Goal: Communication & Community: Connect with others

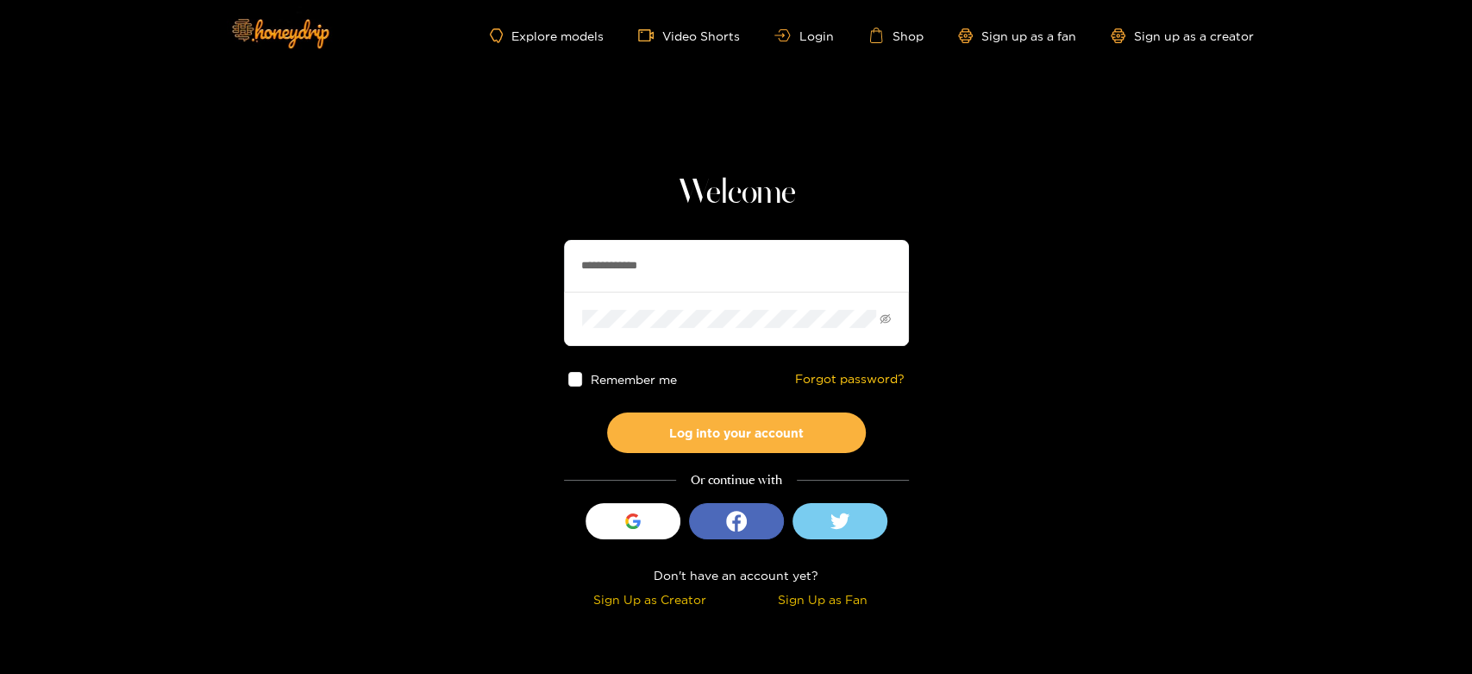
drag, startPoint x: 674, startPoint y: 266, endPoint x: 517, endPoint y: 266, distance: 157.0
click at [517, 266] on section "**********" at bounding box center [736, 306] width 1472 height 613
paste input "text"
type input "*********"
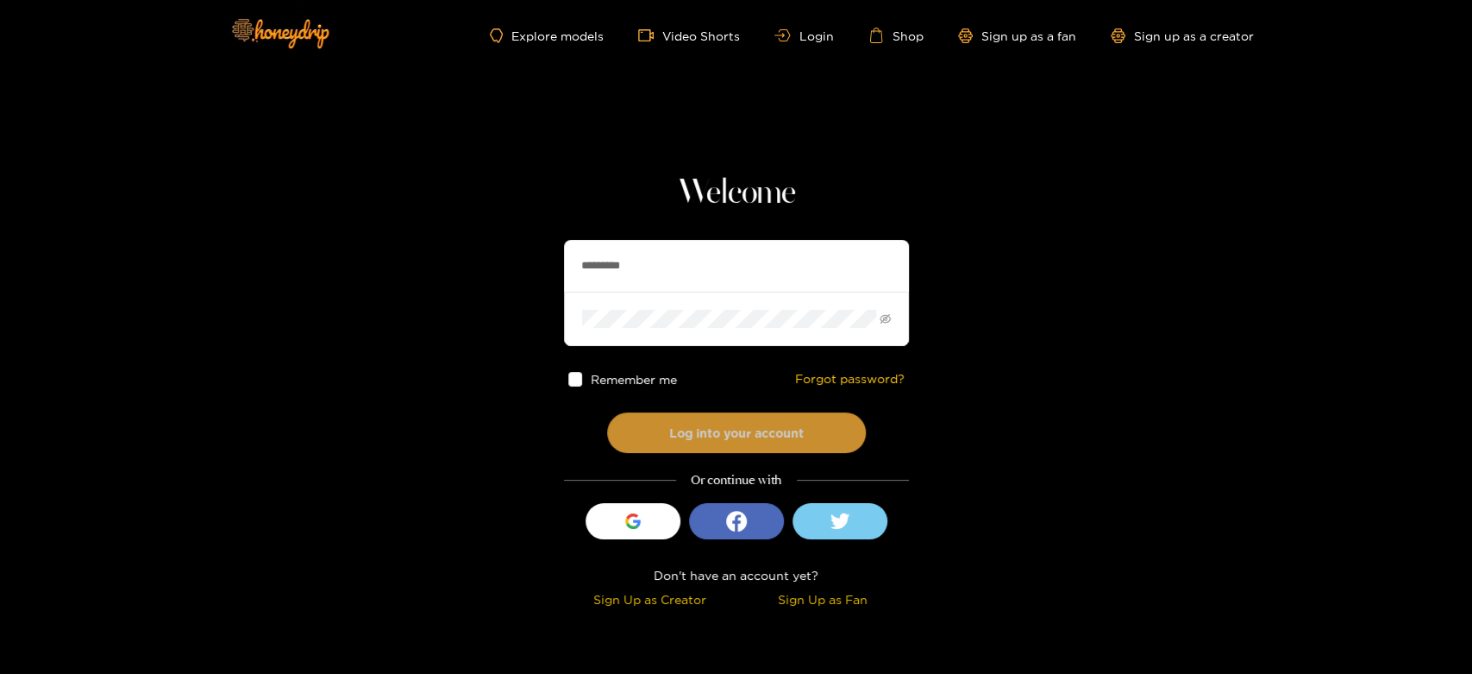
click at [693, 429] on button "Log into your account" at bounding box center [736, 432] width 259 height 41
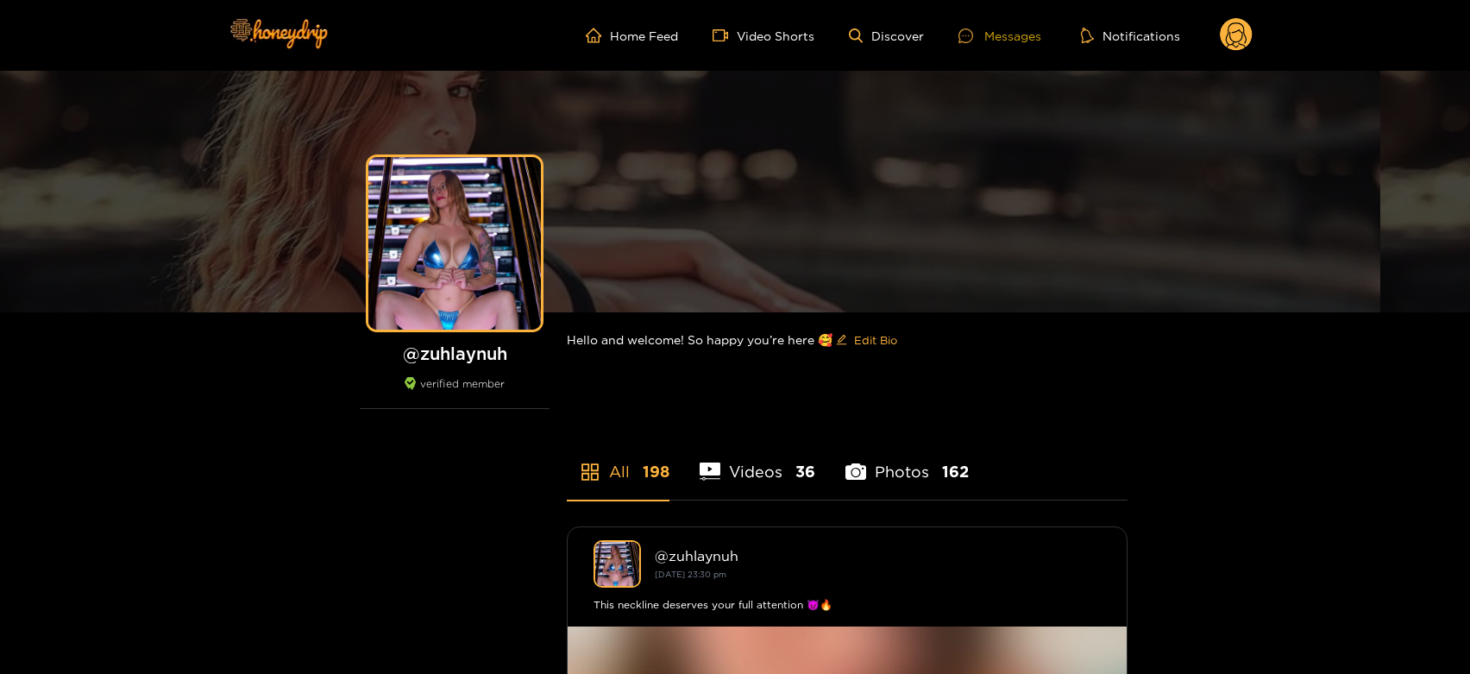
click at [998, 27] on div "Messages" at bounding box center [999, 36] width 83 height 20
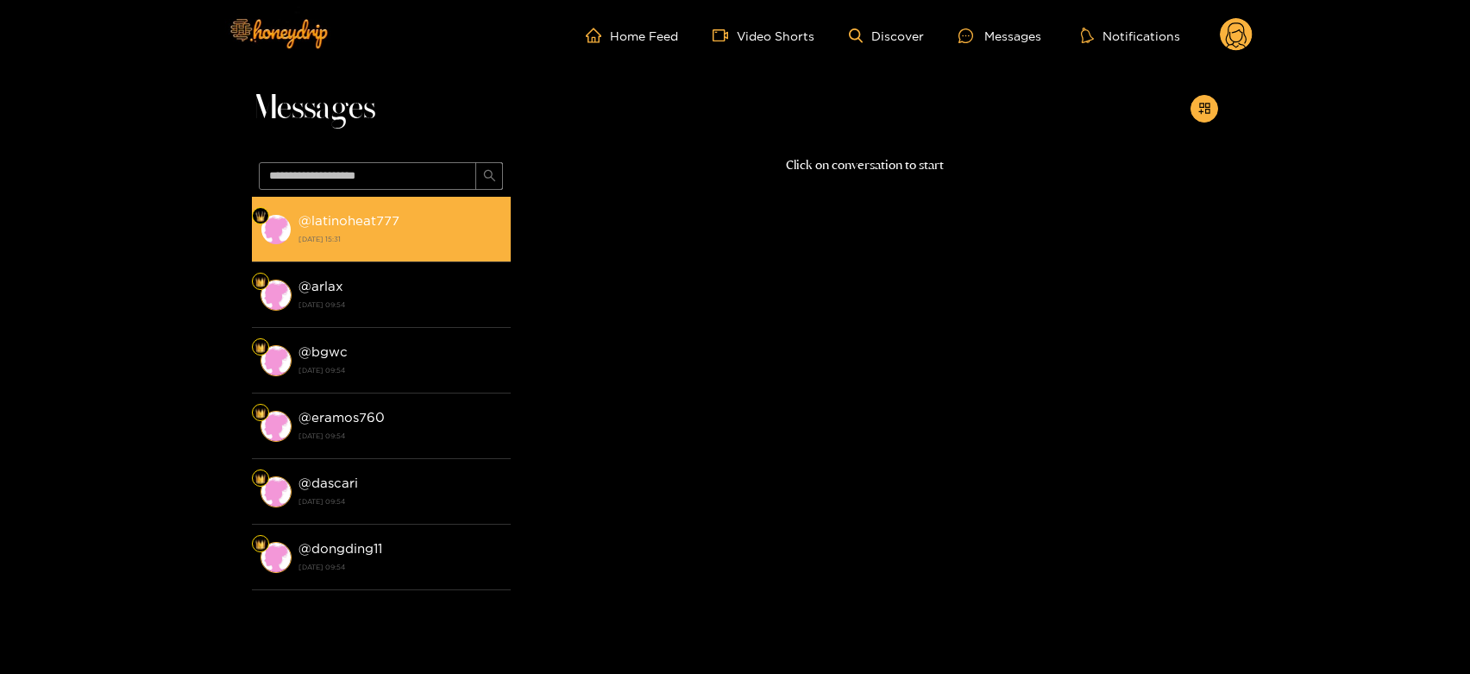
click at [425, 240] on strong "[DATE] 15:31" at bounding box center [400, 239] width 204 height 16
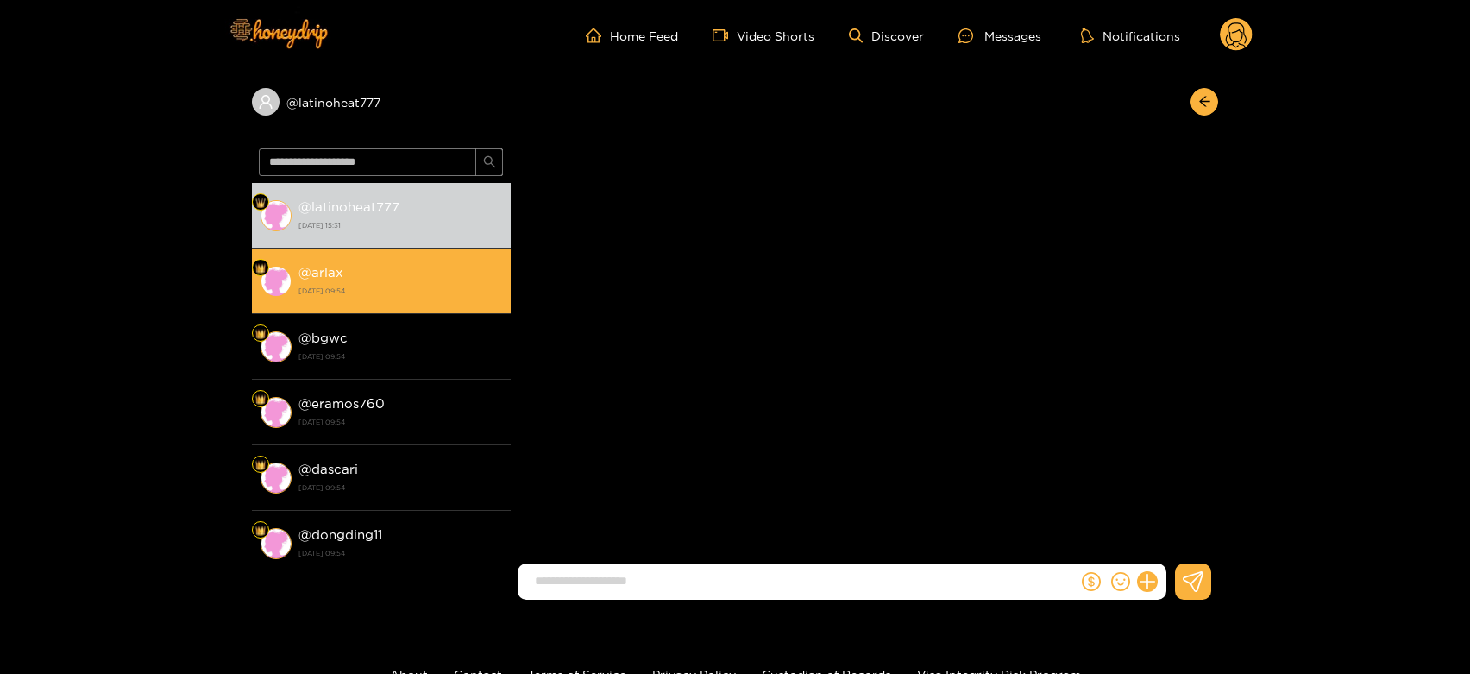
click at [421, 307] on li "@ arlax [DATE] 09:54" at bounding box center [381, 281] width 259 height 66
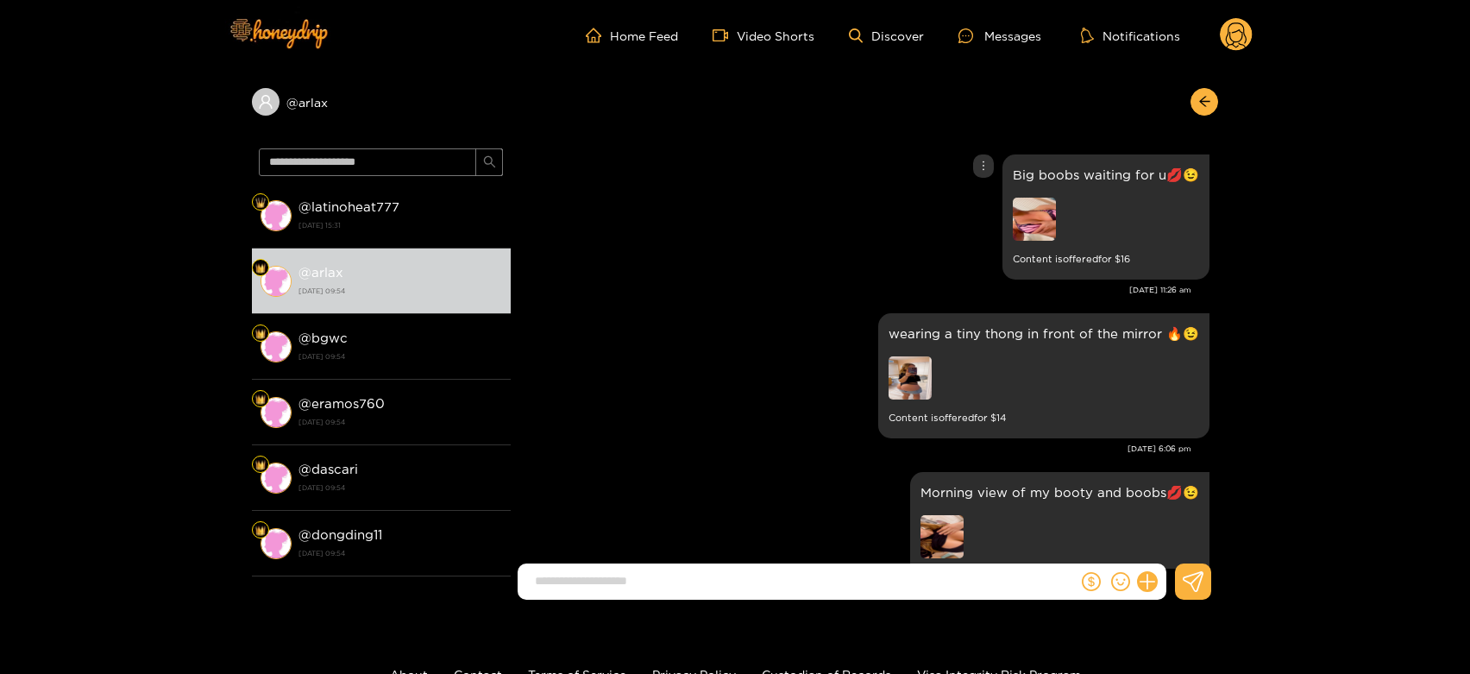
scroll to position [3654, 0]
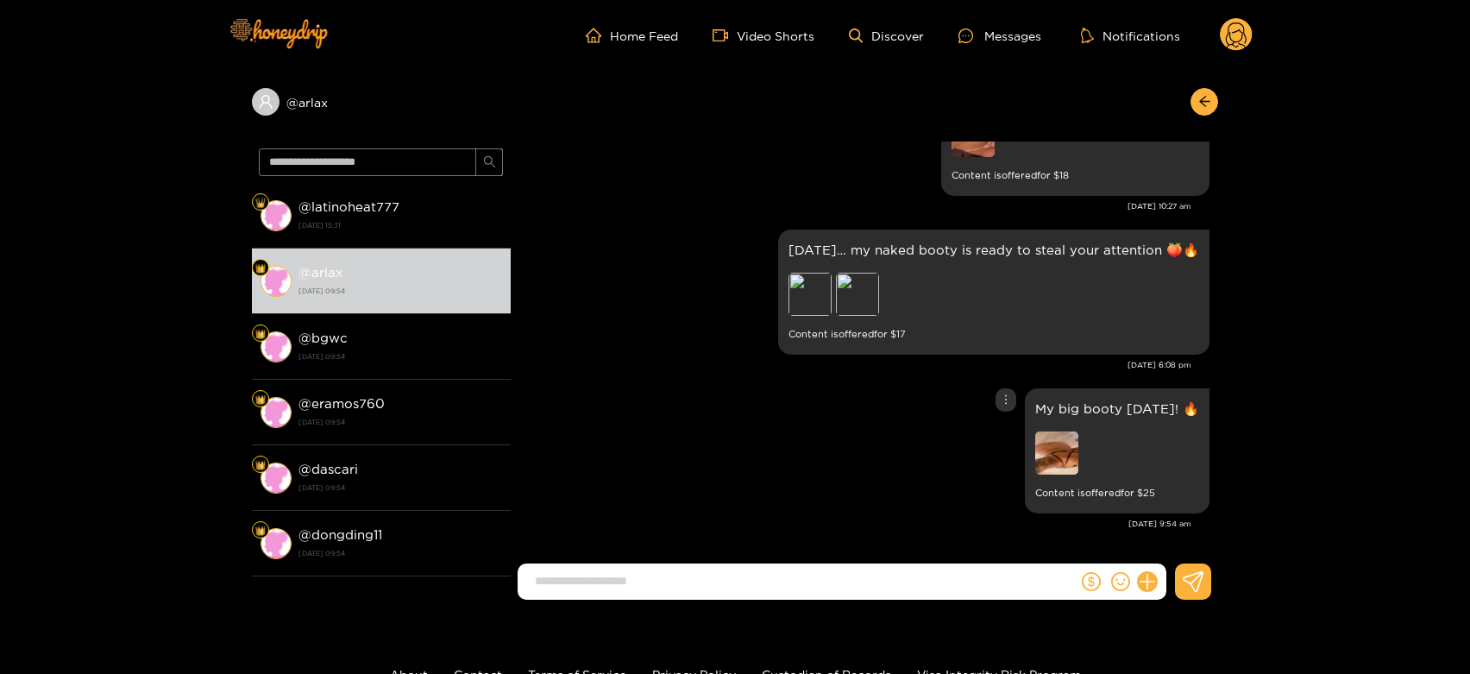
click at [1076, 446] on img at bounding box center [1056, 452] width 43 height 43
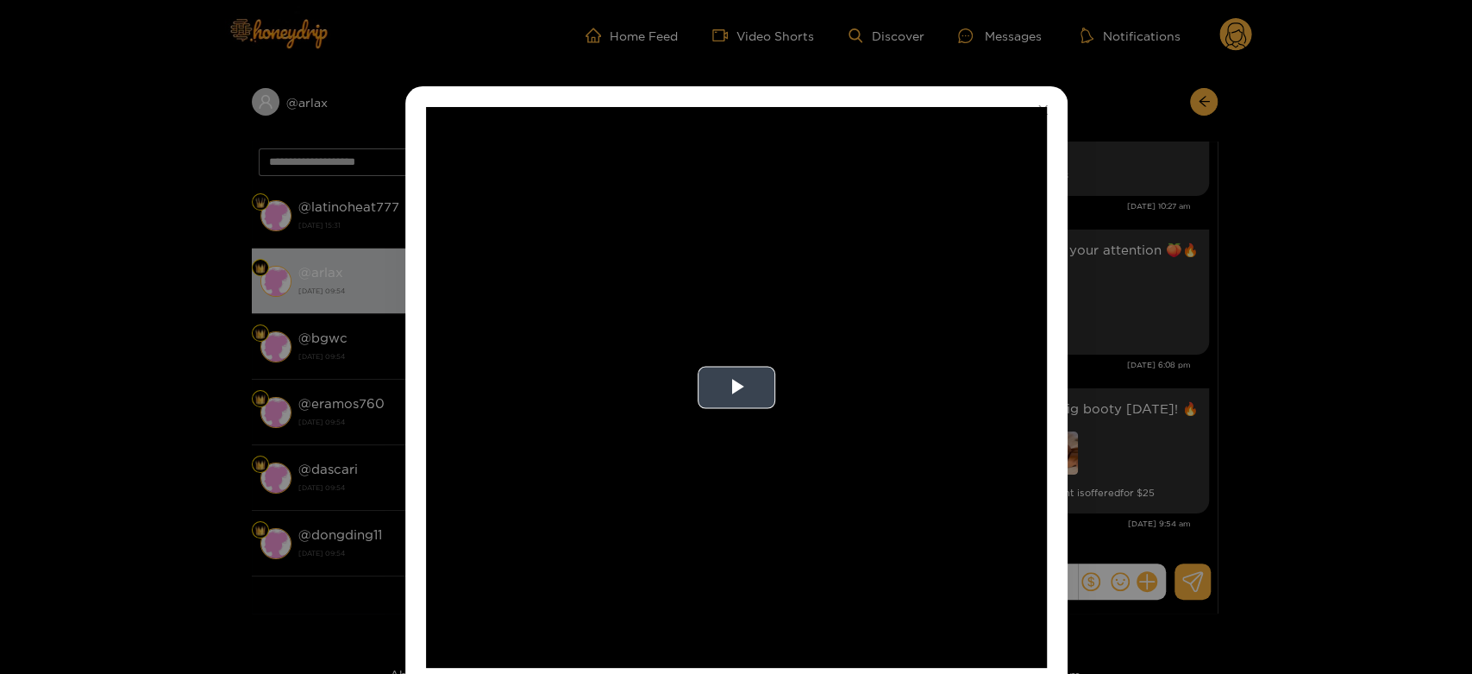
click at [763, 447] on video "Video Player" at bounding box center [736, 387] width 621 height 561
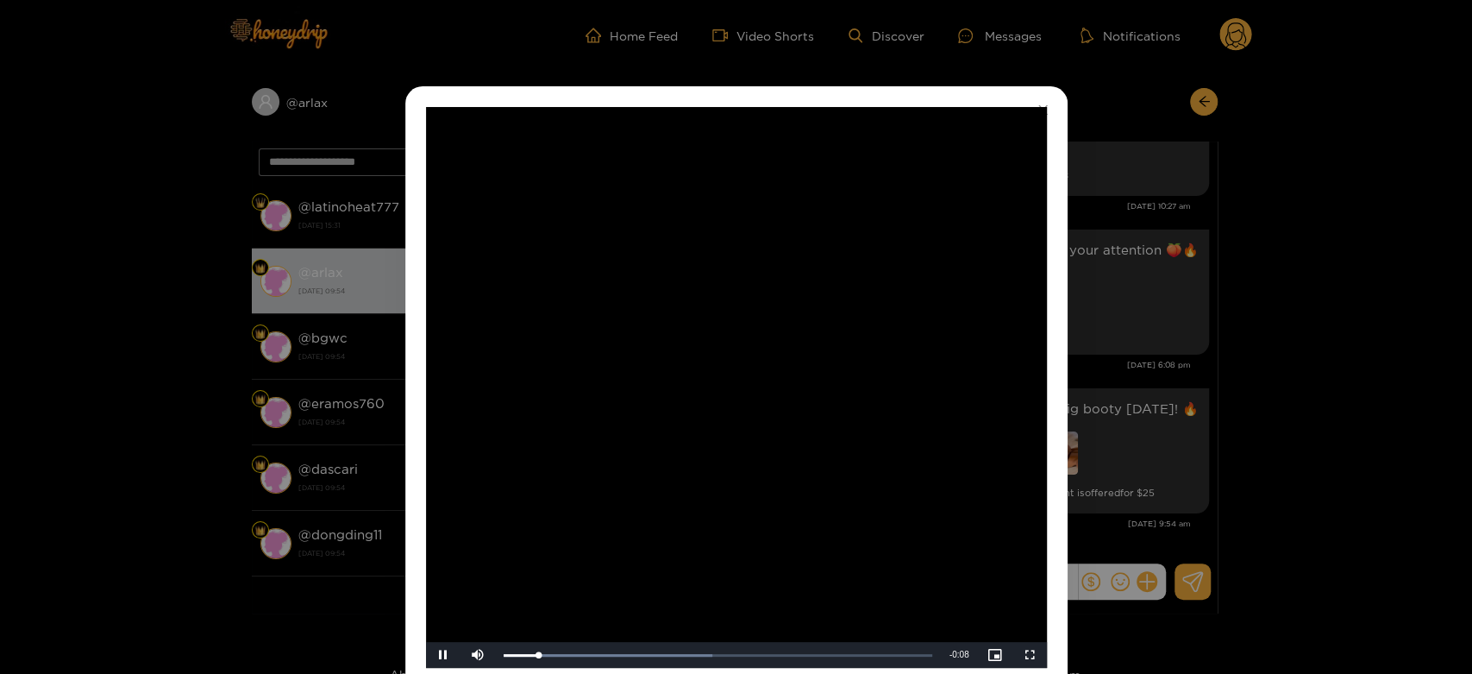
click at [763, 447] on video "Video Player" at bounding box center [736, 387] width 621 height 561
click at [1099, 439] on div "**********" at bounding box center [736, 337] width 1472 height 674
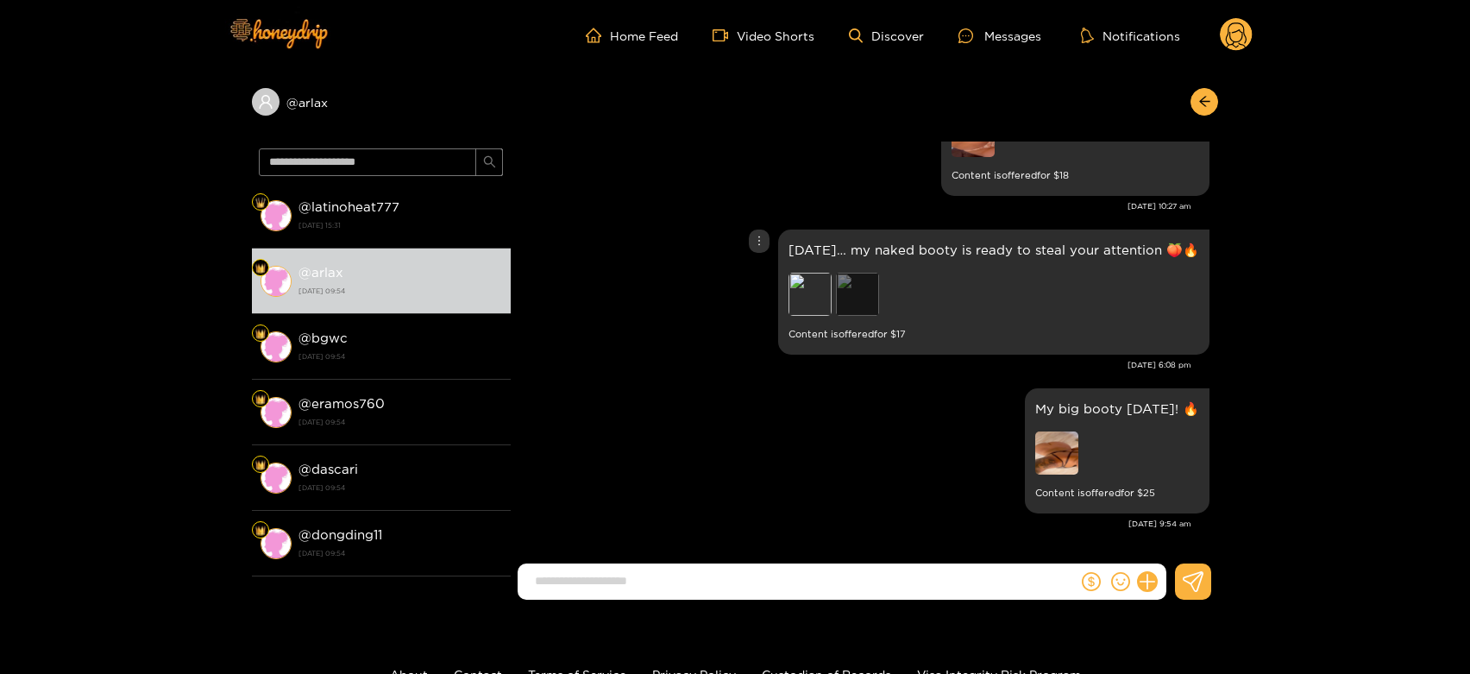
click at [836, 298] on div "Preview" at bounding box center [857, 294] width 43 height 43
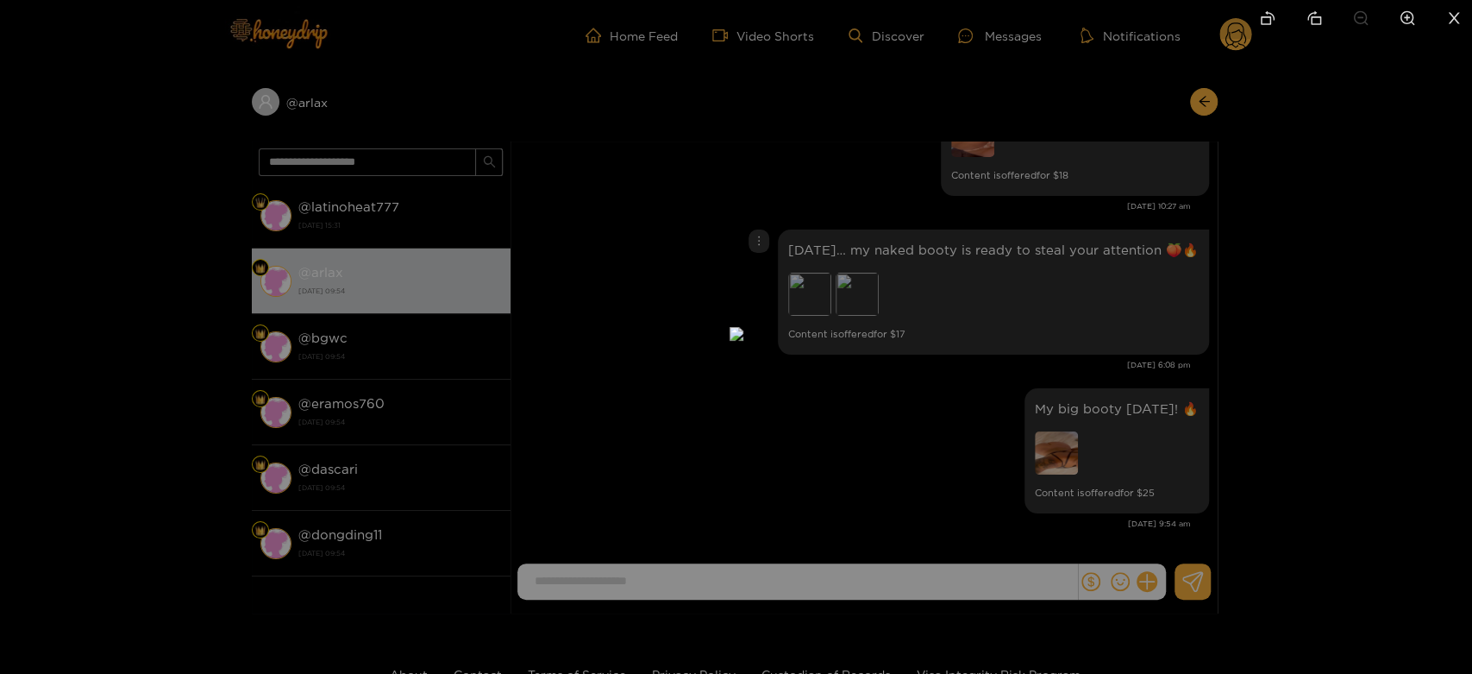
click at [1006, 334] on div at bounding box center [736, 337] width 1472 height 674
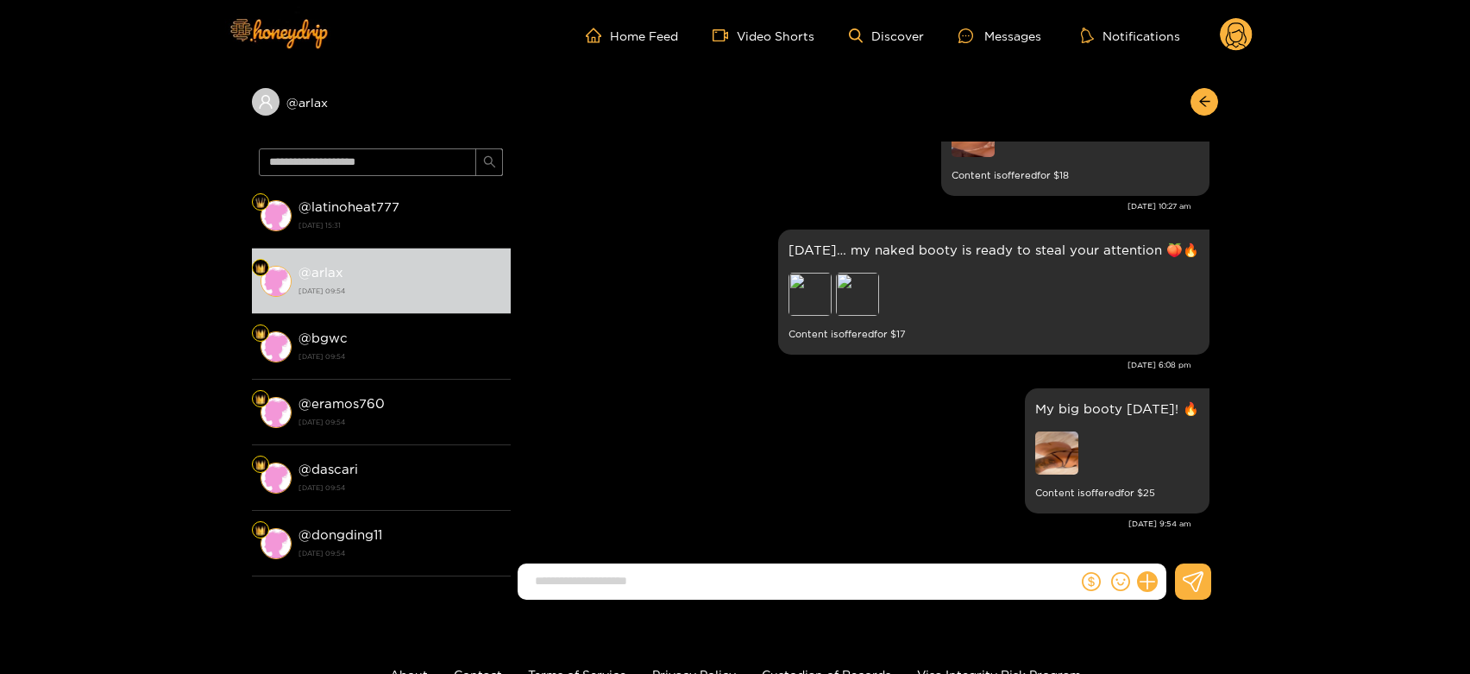
scroll to position [3558, 0]
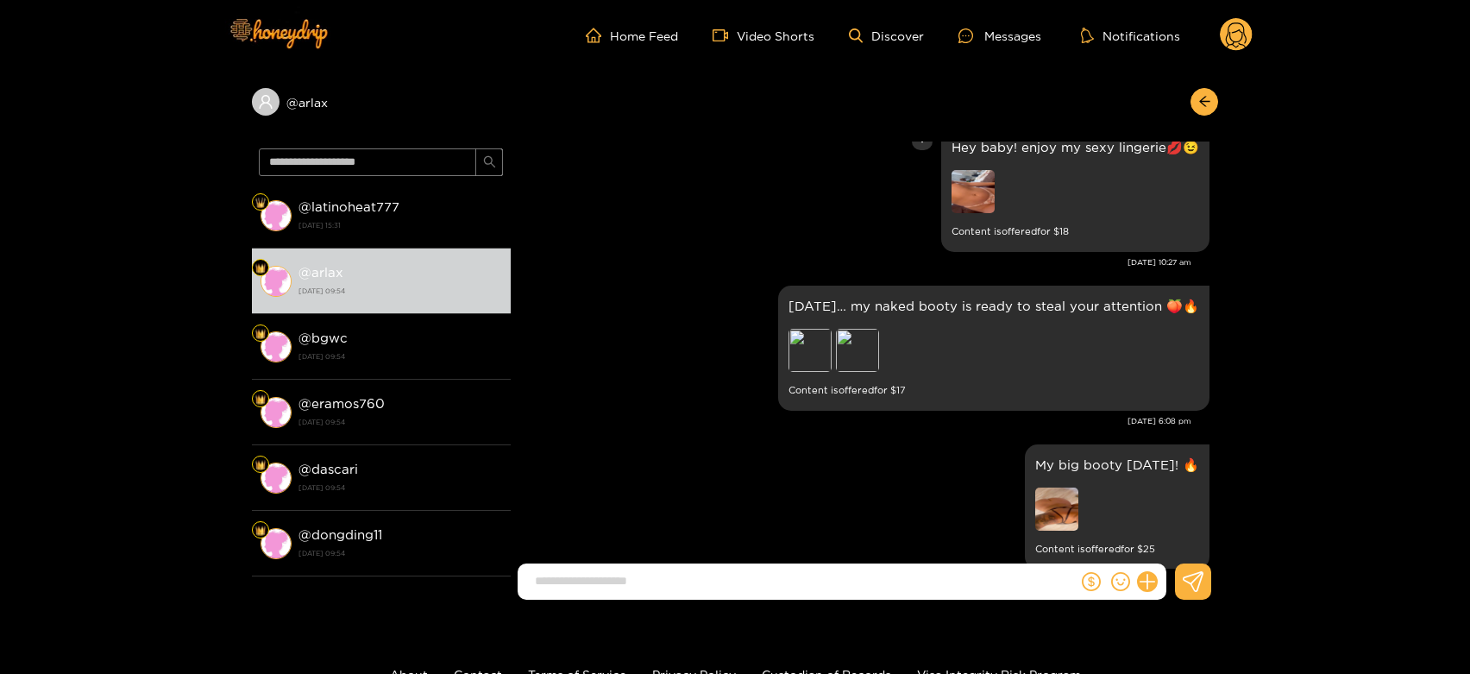
click at [973, 213] on img at bounding box center [972, 191] width 43 height 43
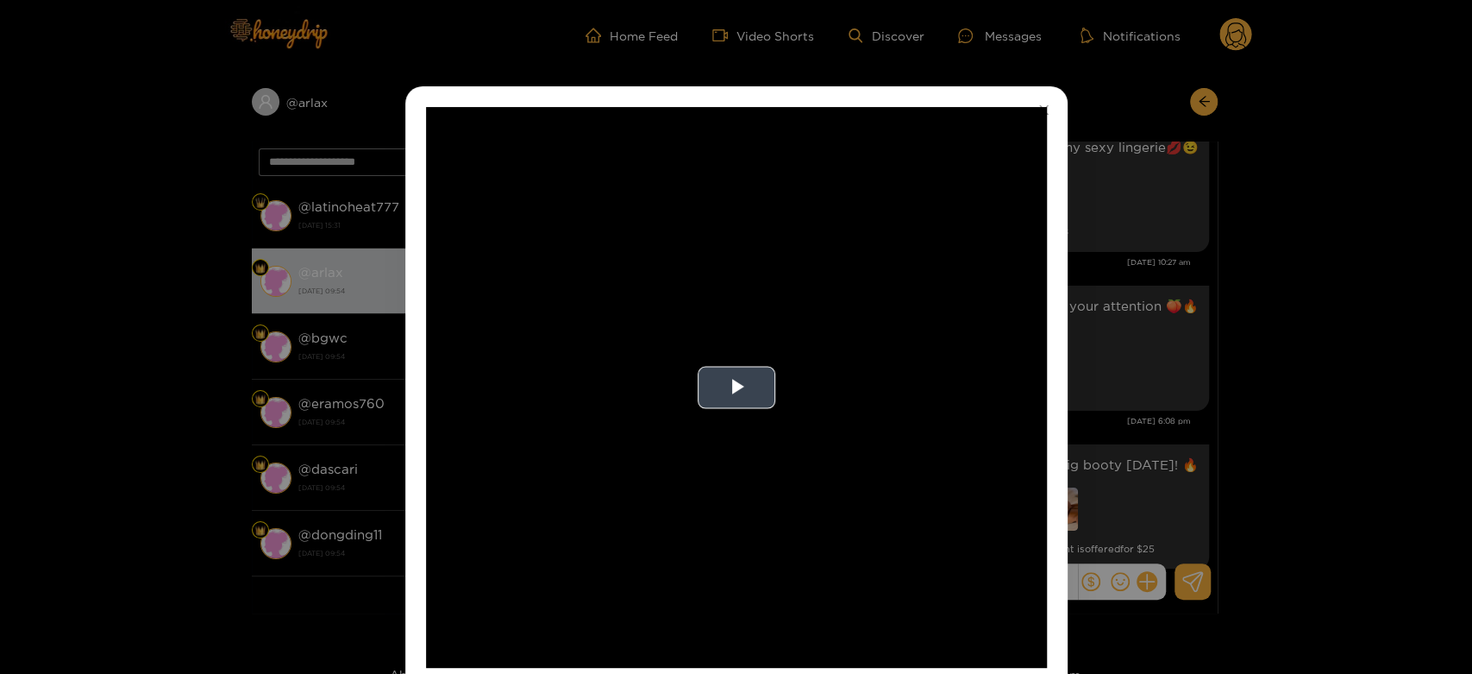
click at [801, 376] on video "Video Player" at bounding box center [736, 387] width 621 height 561
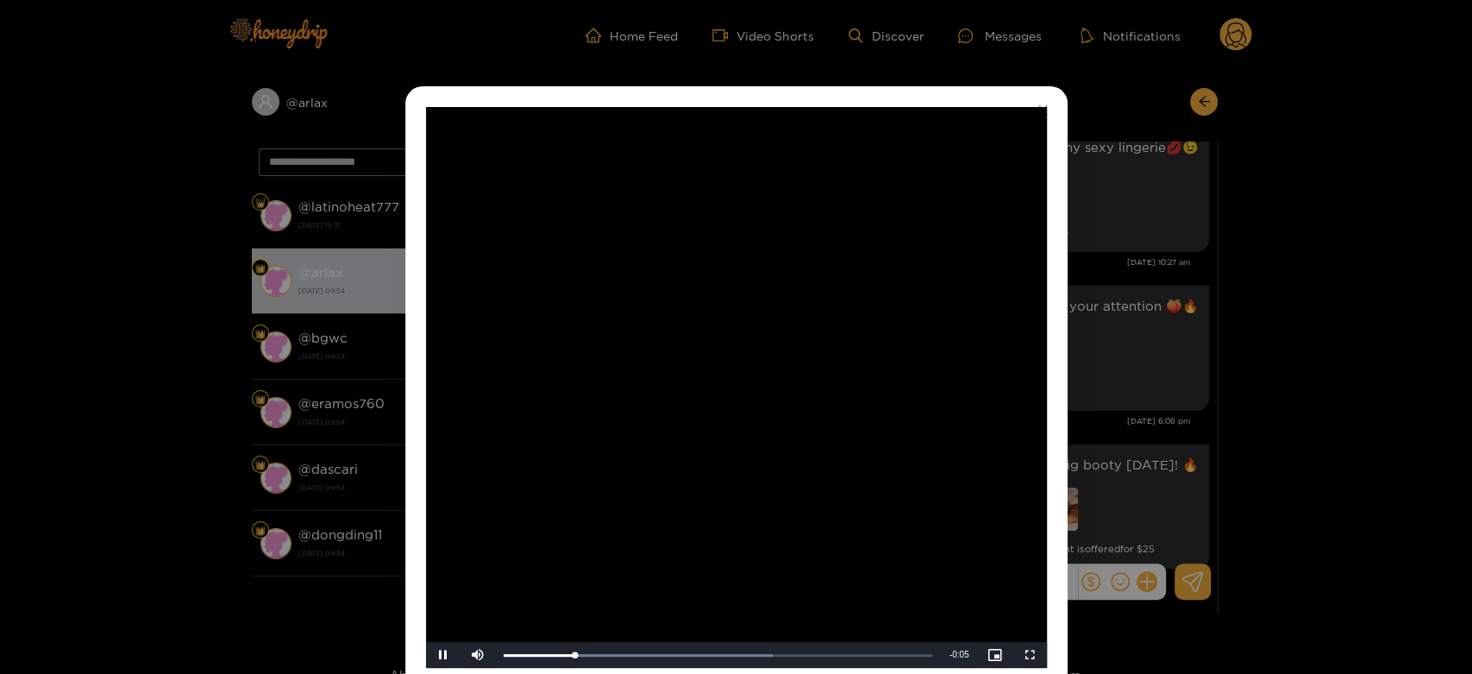
click at [801, 376] on video "Video Player" at bounding box center [736, 387] width 621 height 561
click at [1182, 354] on div "**********" at bounding box center [736, 337] width 1472 height 674
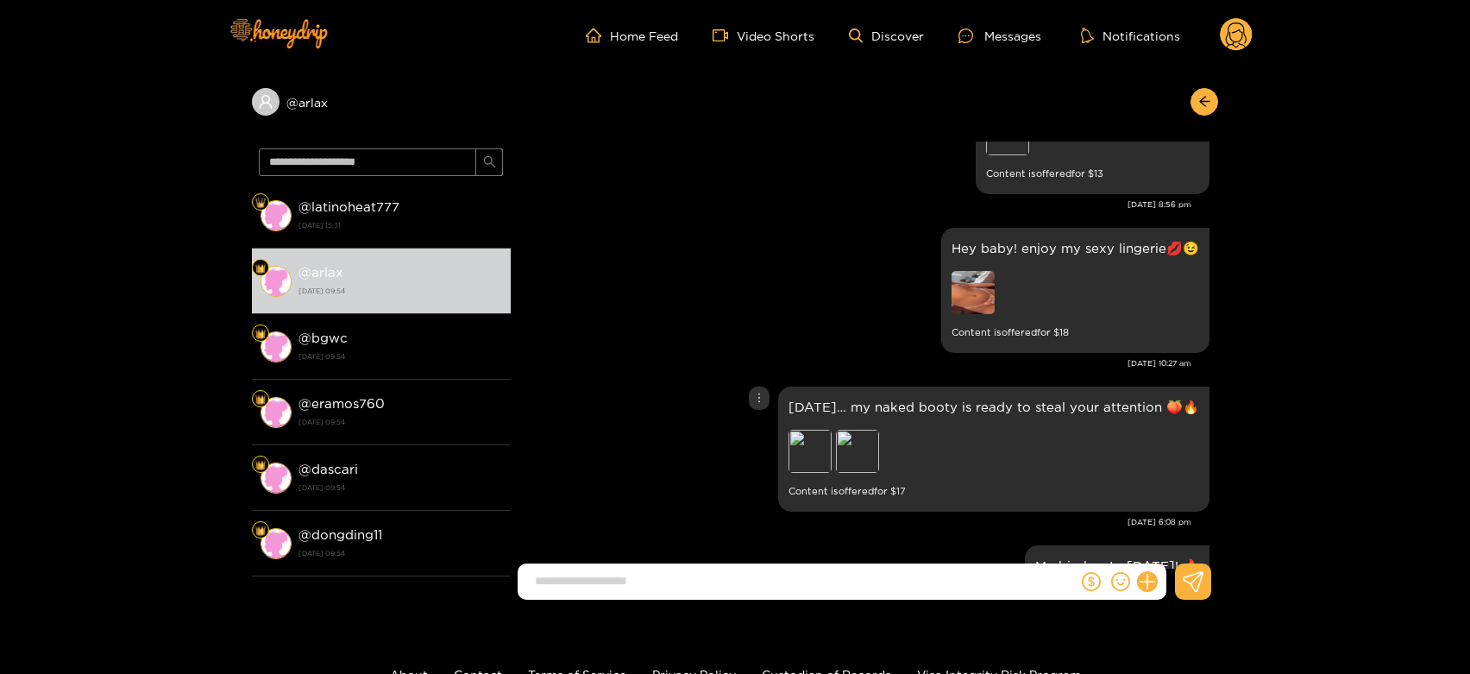
scroll to position [3270, 0]
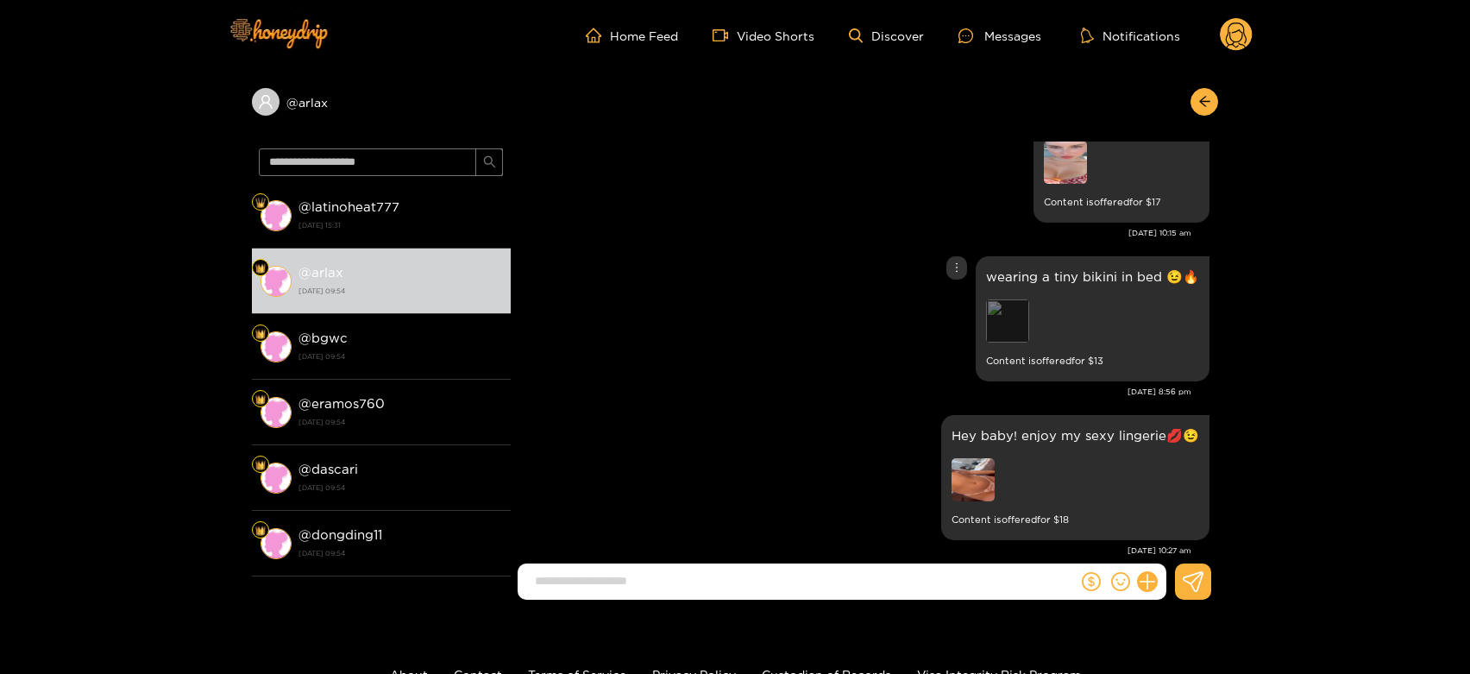
click at [1016, 342] on div "Preview" at bounding box center [1007, 320] width 43 height 43
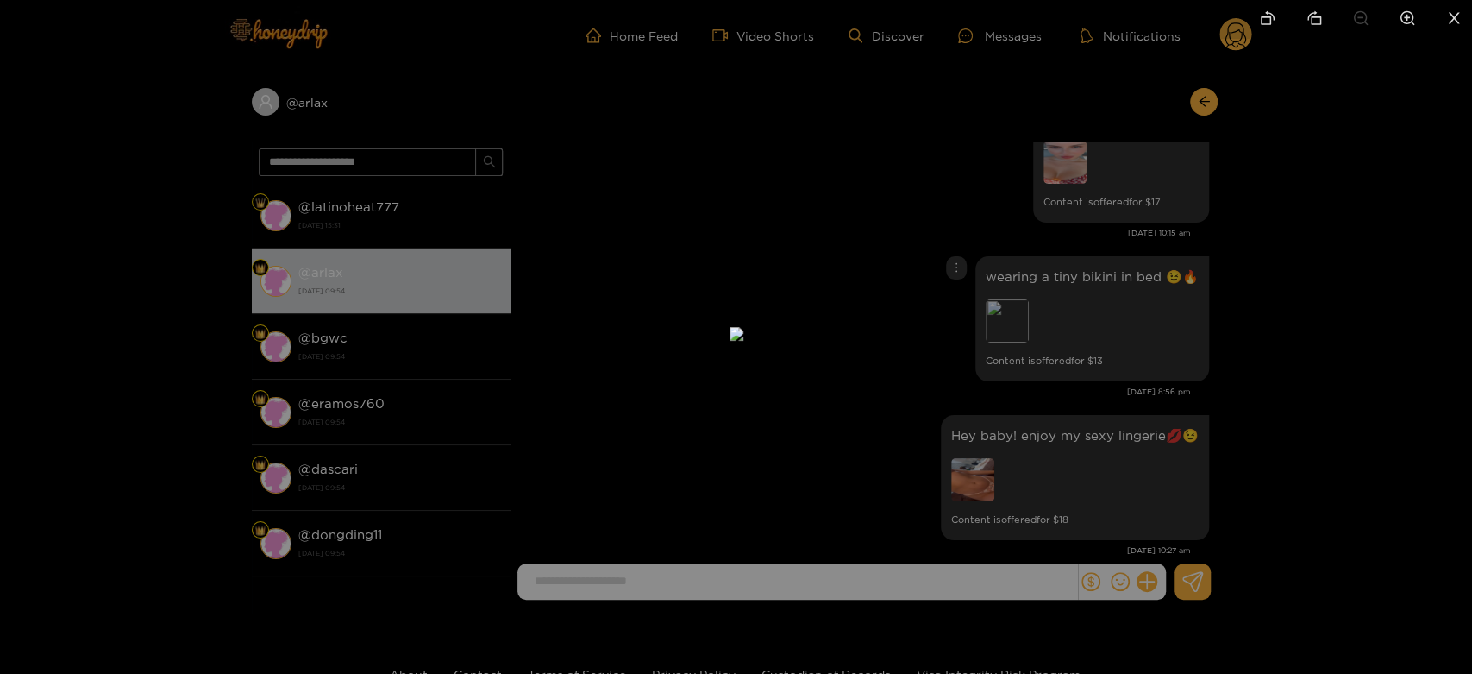
click at [1105, 335] on div at bounding box center [736, 337] width 1472 height 674
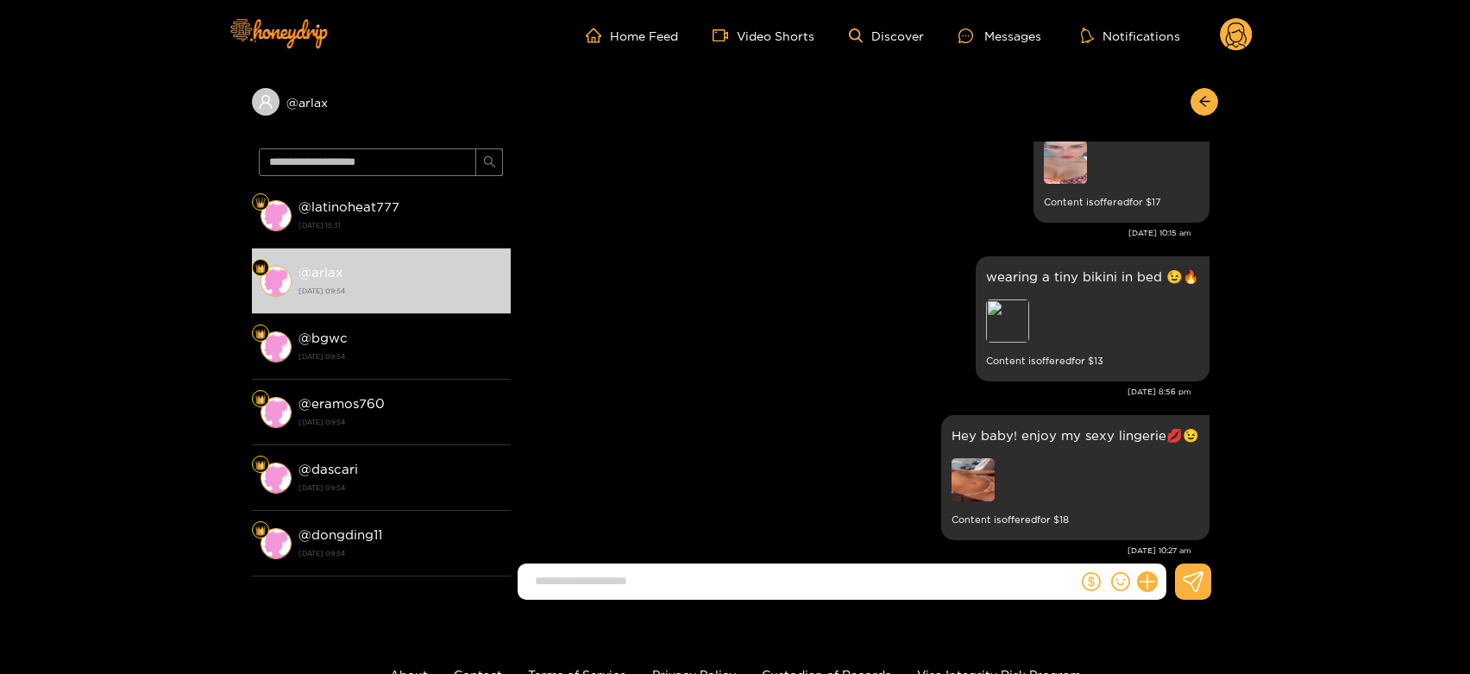
click at [1044, 184] on img at bounding box center [1065, 162] width 43 height 43
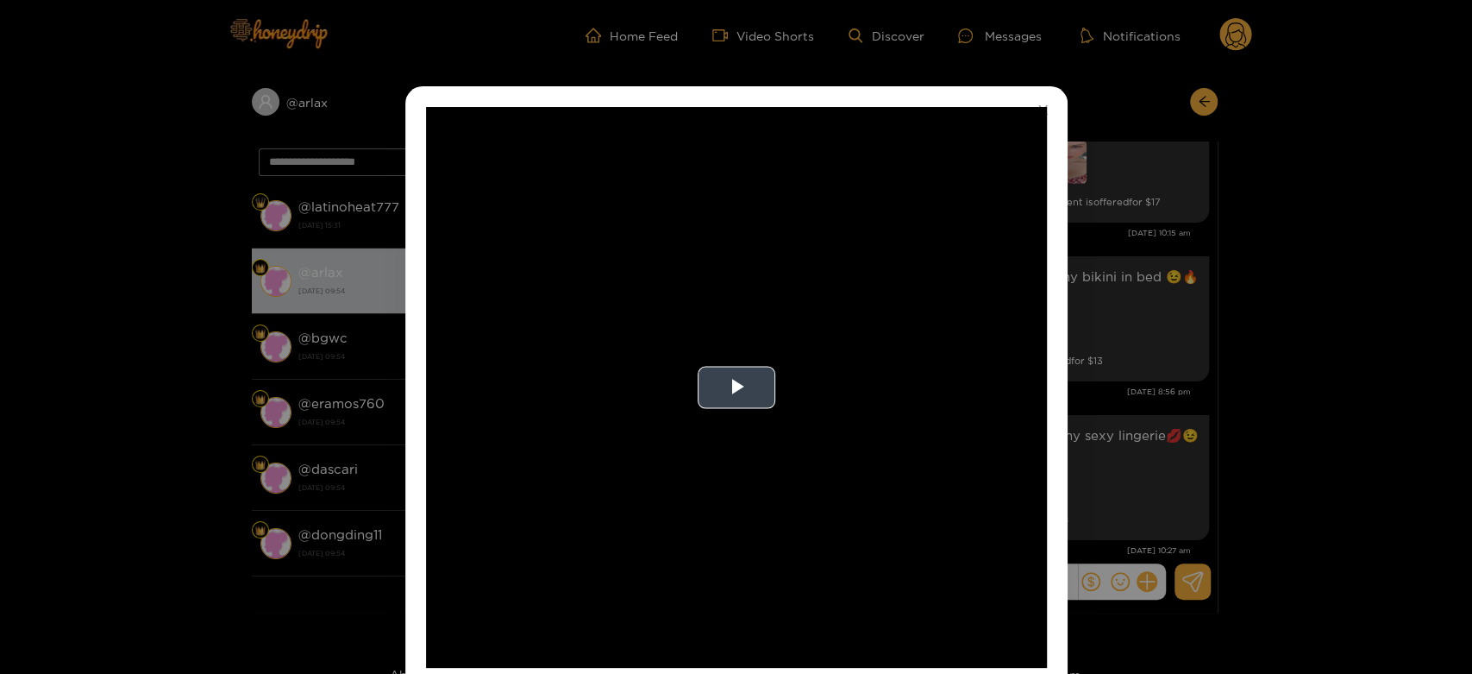
click at [893, 371] on video "Video Player" at bounding box center [736, 387] width 621 height 561
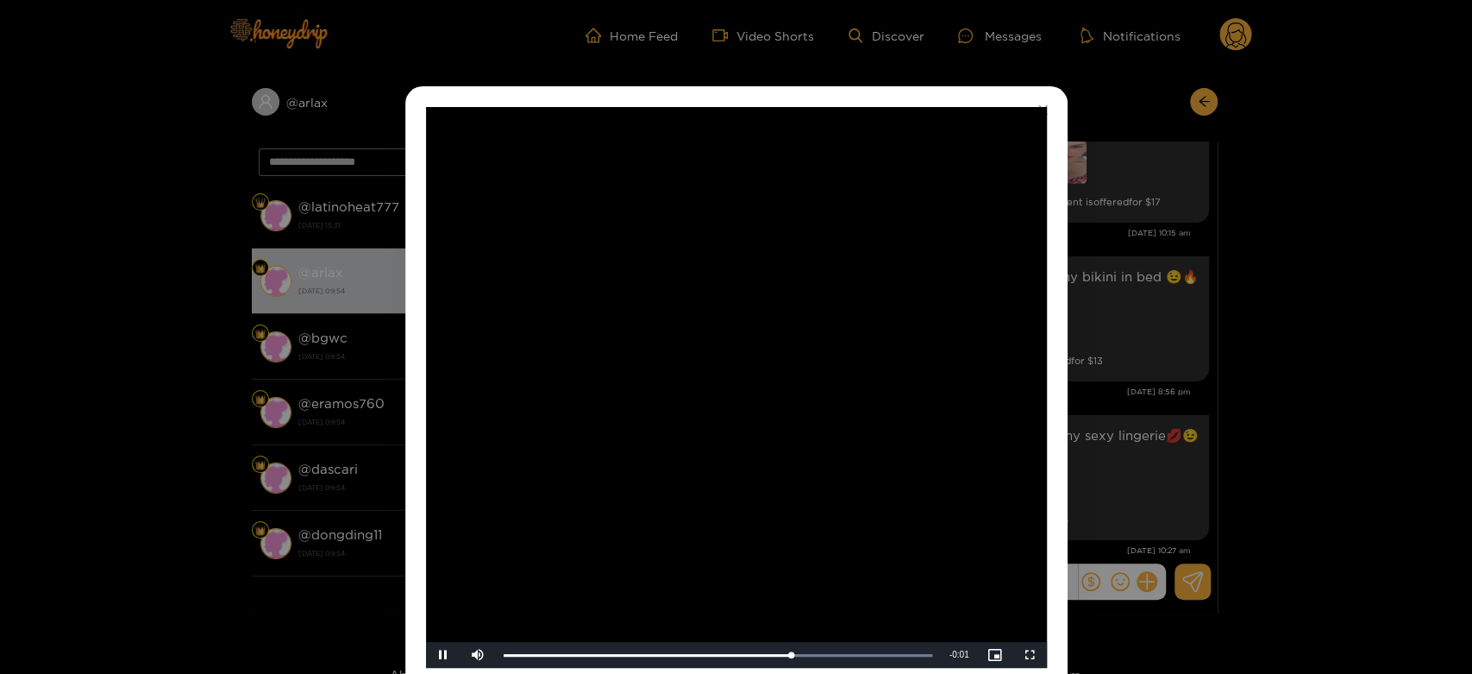
click at [893, 371] on video "Video Player" at bounding box center [736, 387] width 621 height 561
click at [1150, 387] on div "**********" at bounding box center [736, 337] width 1472 height 674
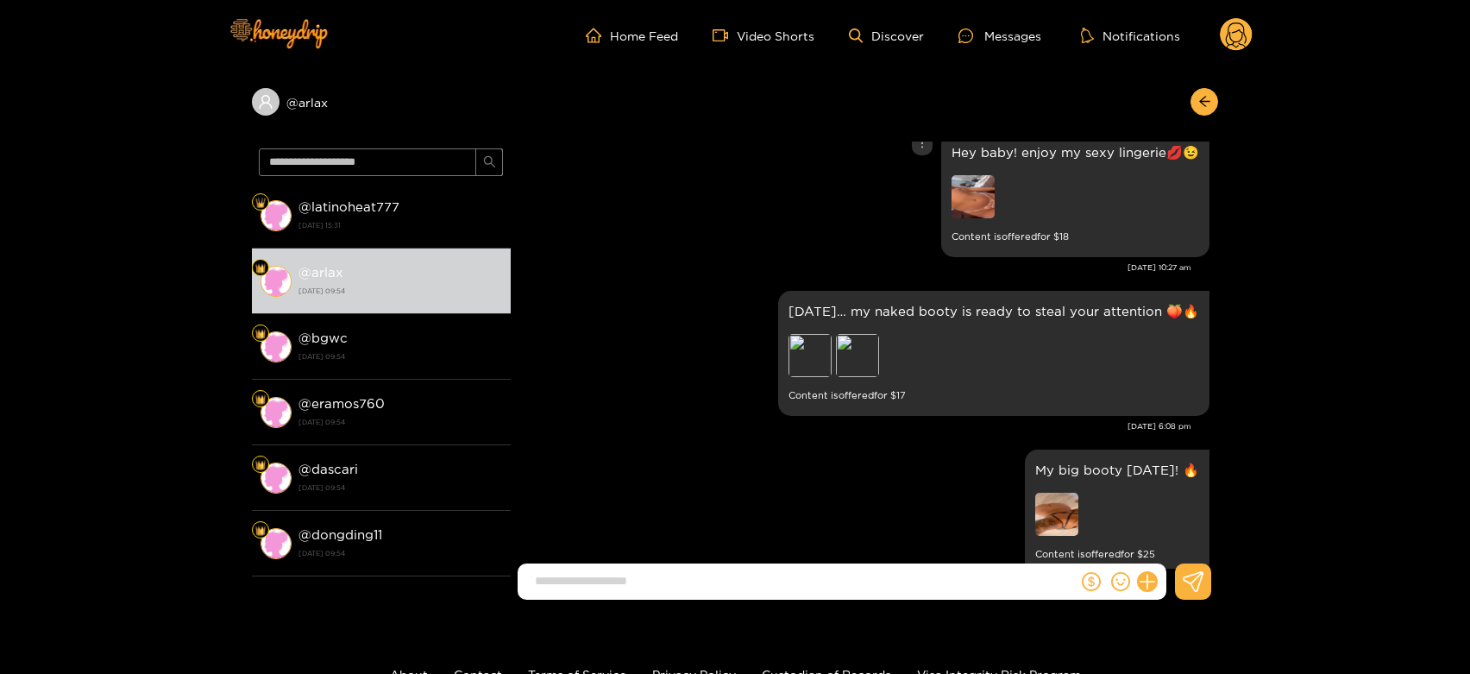
scroll to position [3654, 0]
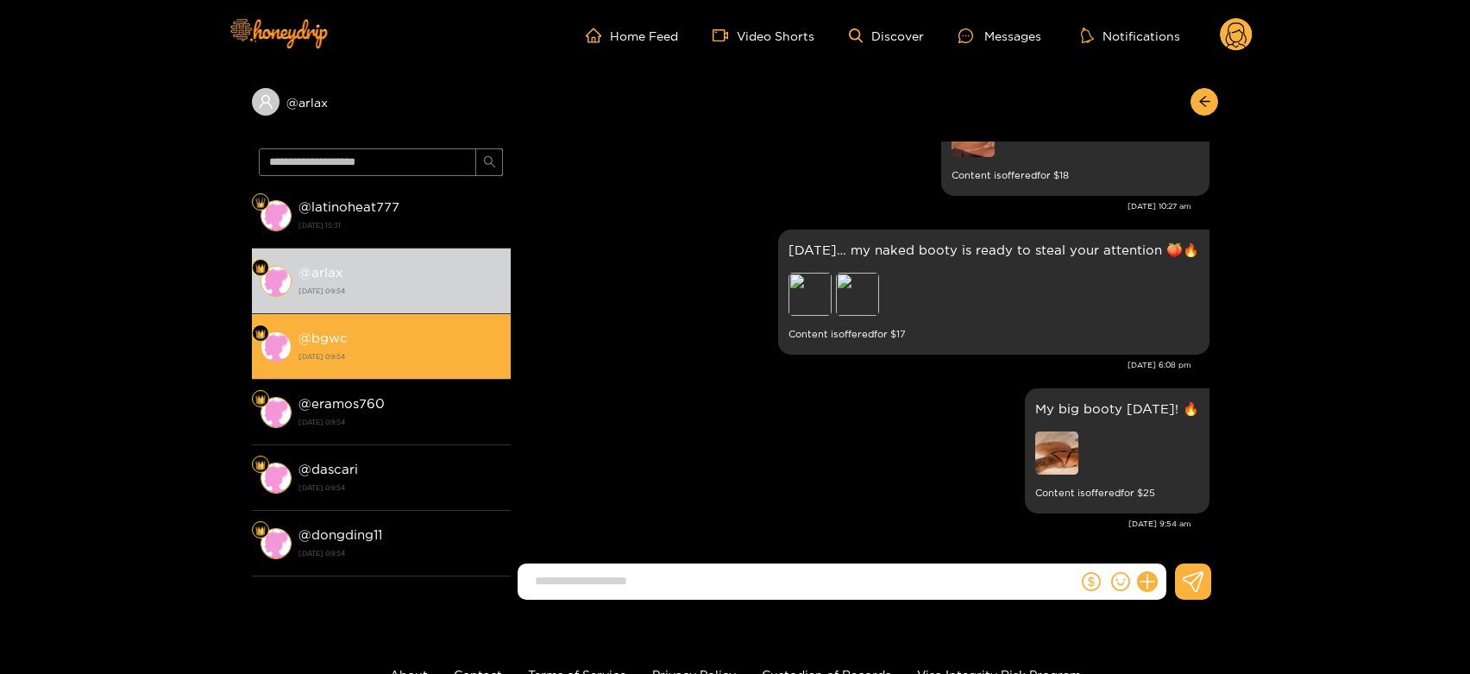
click at [423, 349] on strong "[DATE] 09:54" at bounding box center [400, 356] width 204 height 16
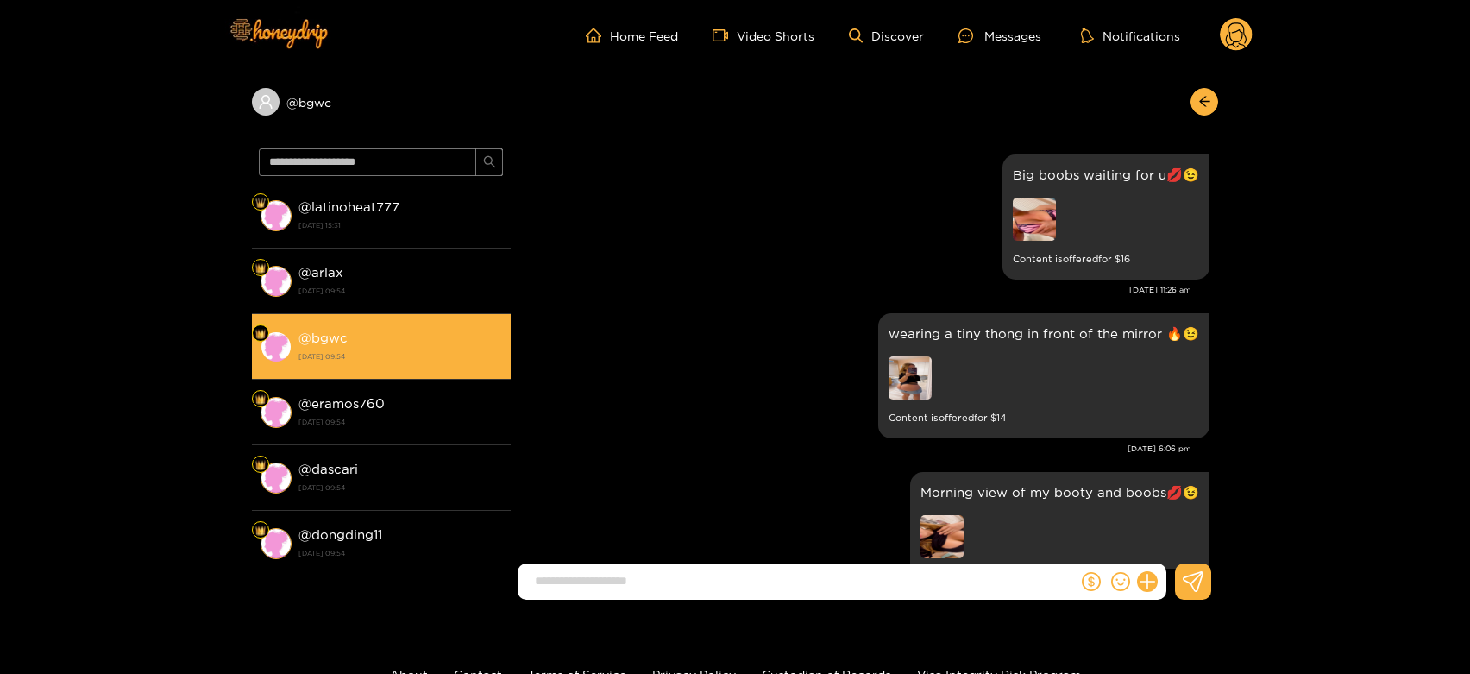
scroll to position [3654, 0]
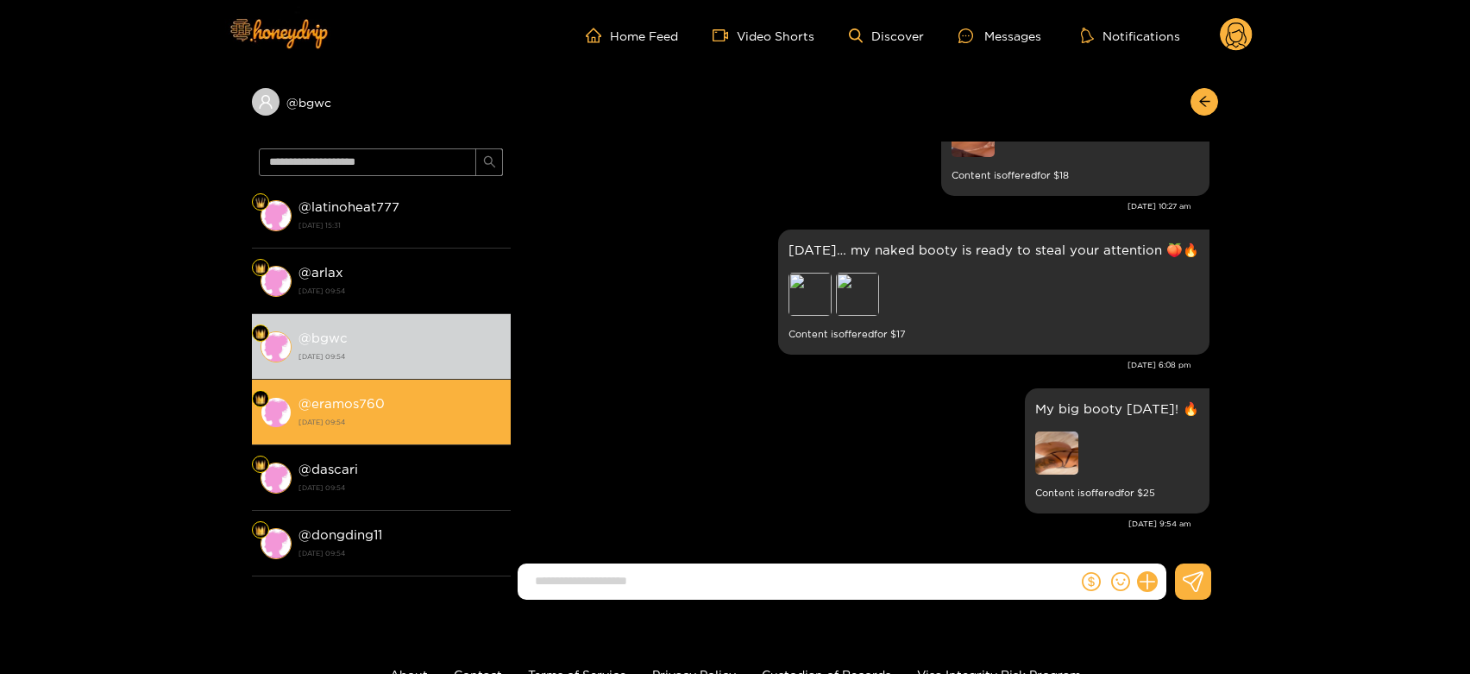
click at [431, 412] on div "@ eramos760 [DATE] 09:54" at bounding box center [400, 411] width 204 height 39
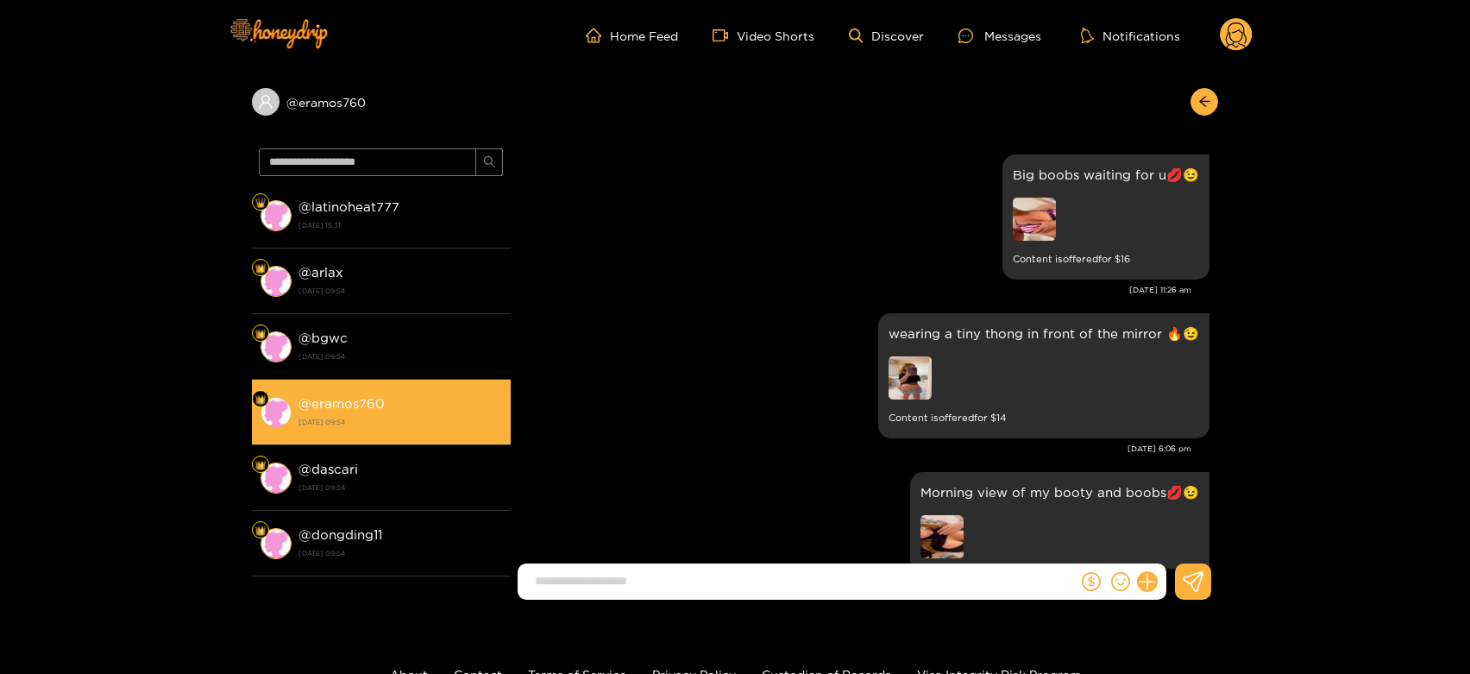
scroll to position [3654, 0]
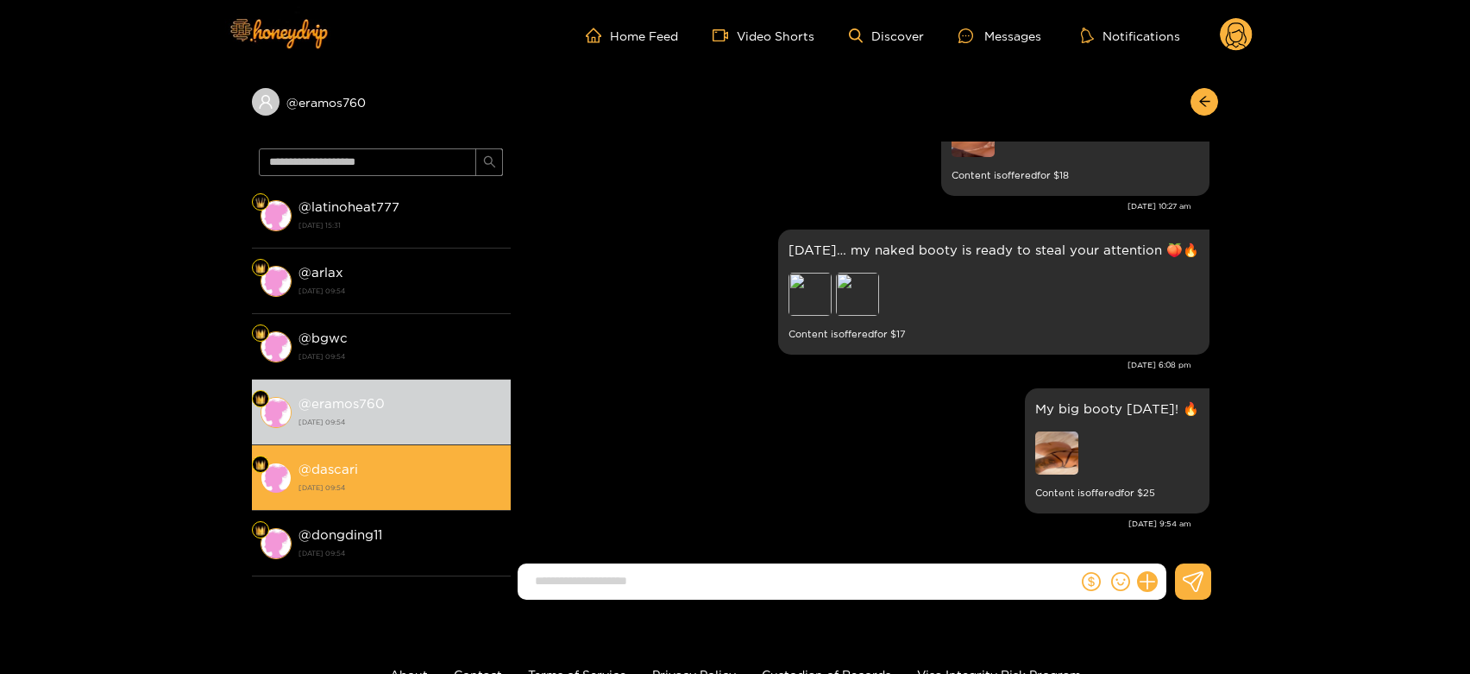
click at [381, 474] on div "@ dascari [DATE] 09:54" at bounding box center [400, 477] width 204 height 39
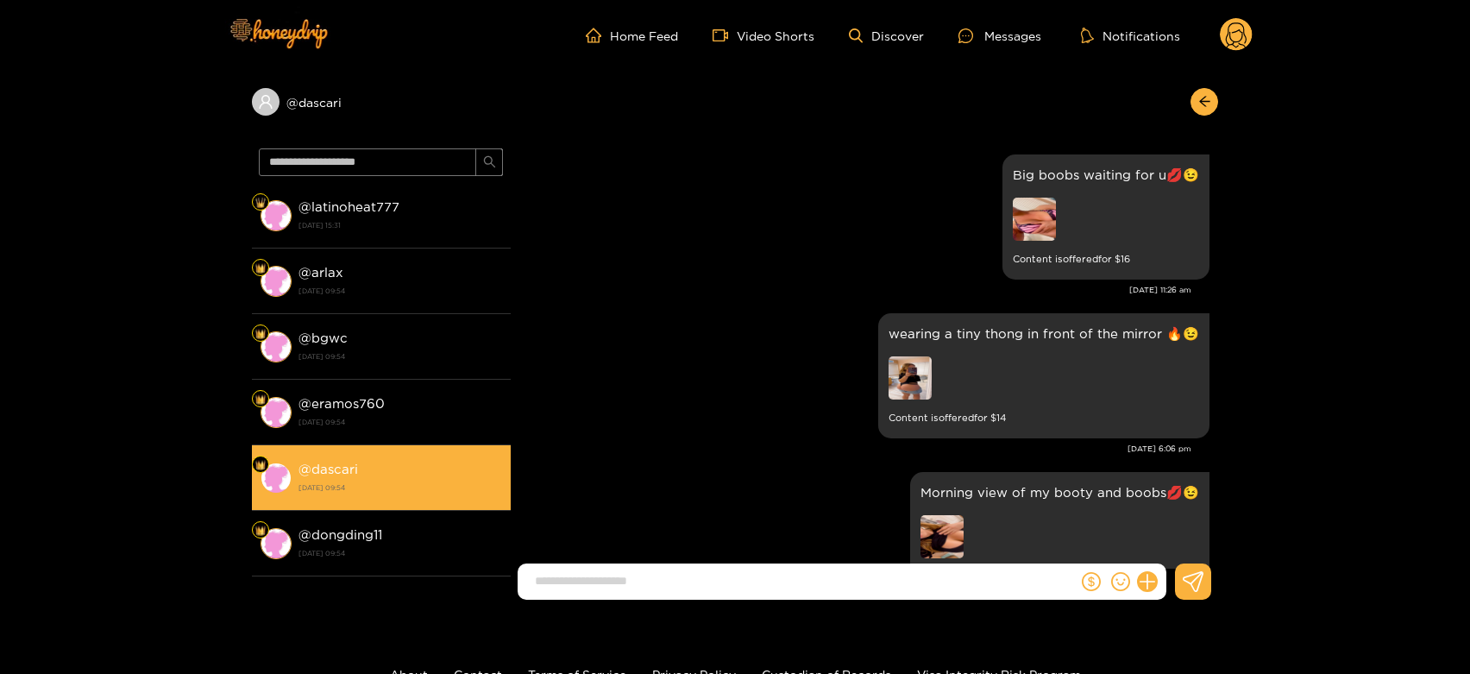
scroll to position [3654, 0]
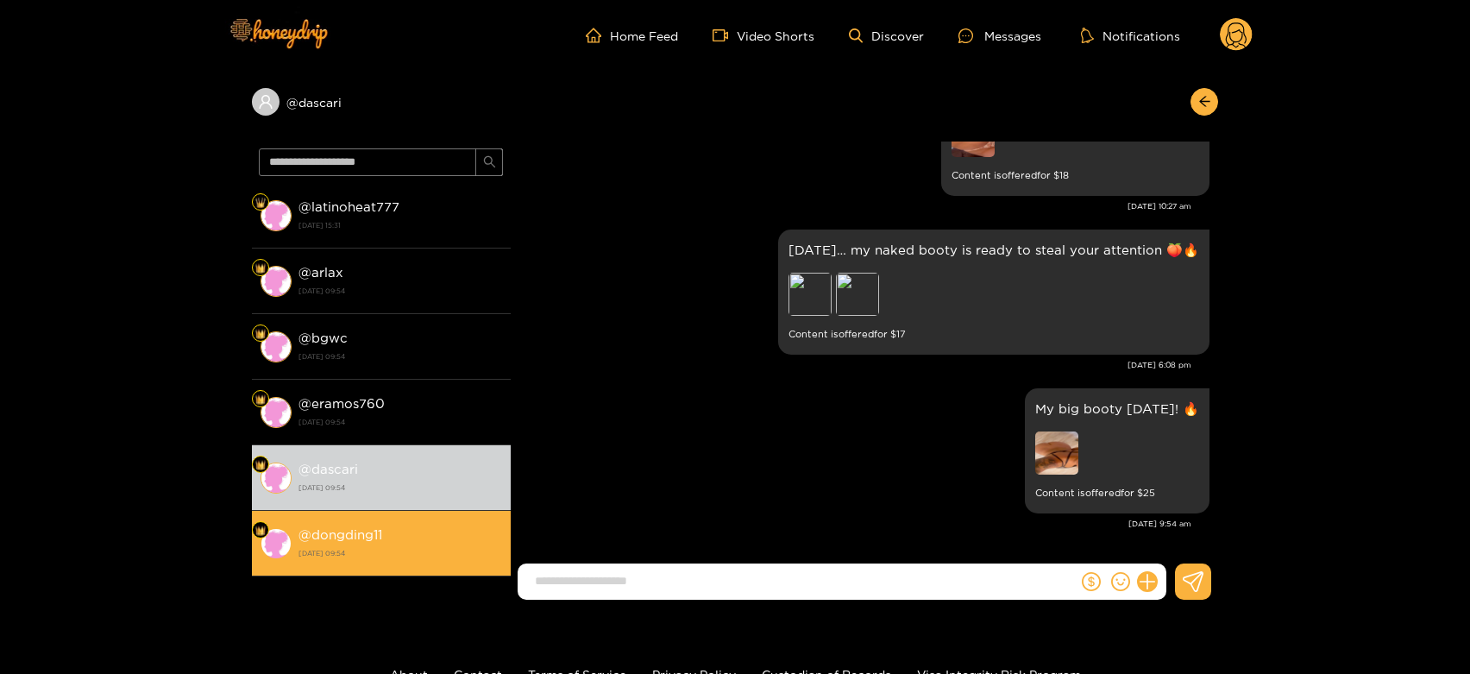
click at [427, 517] on li "@ dongding11 [DATE] 09:54" at bounding box center [381, 544] width 259 height 66
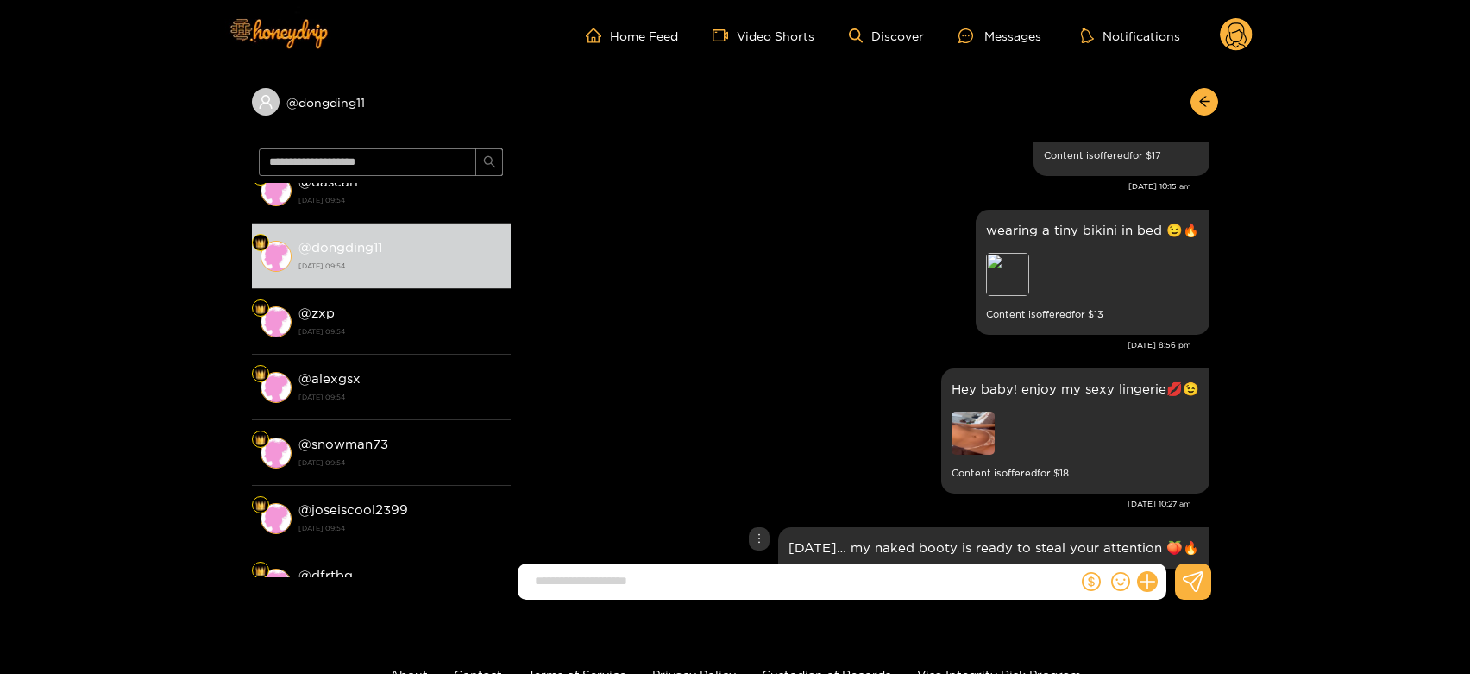
scroll to position [3270, 0]
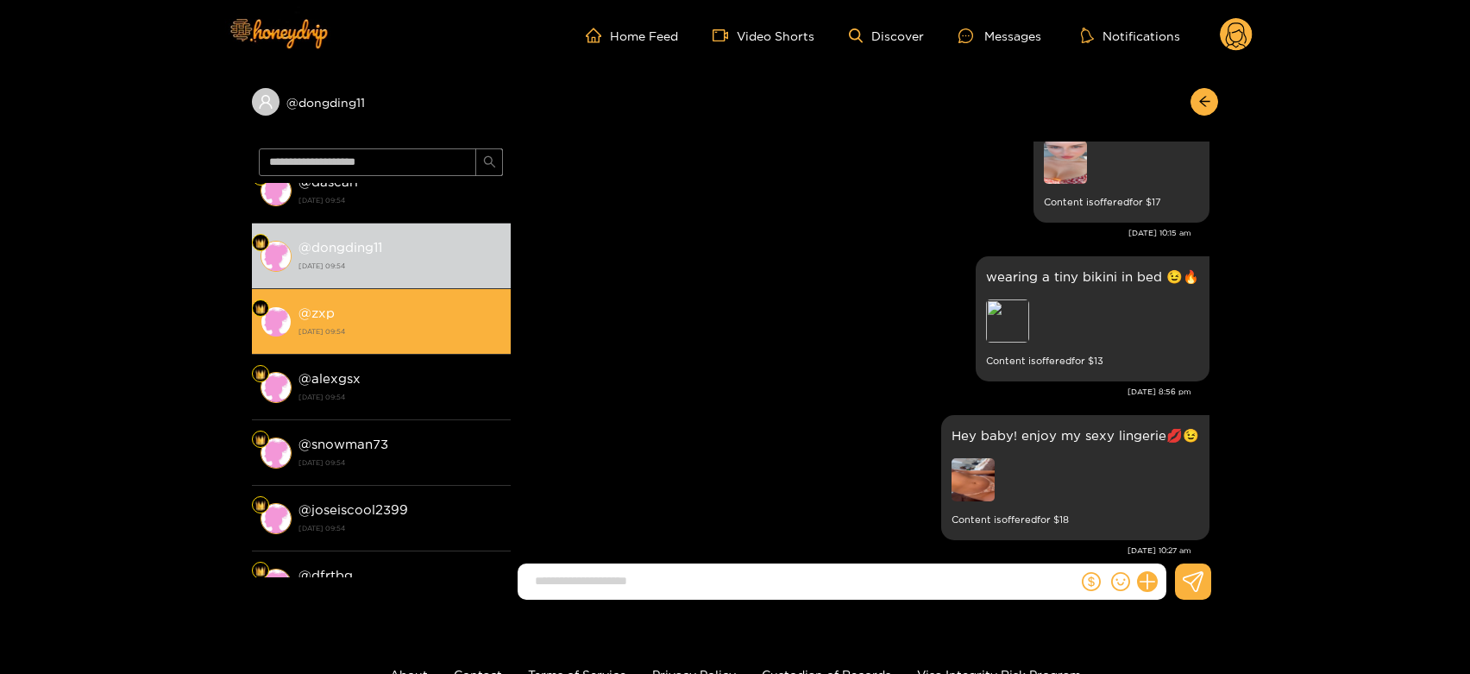
click at [407, 309] on div "@ zxp [DATE] 09:54" at bounding box center [400, 321] width 204 height 39
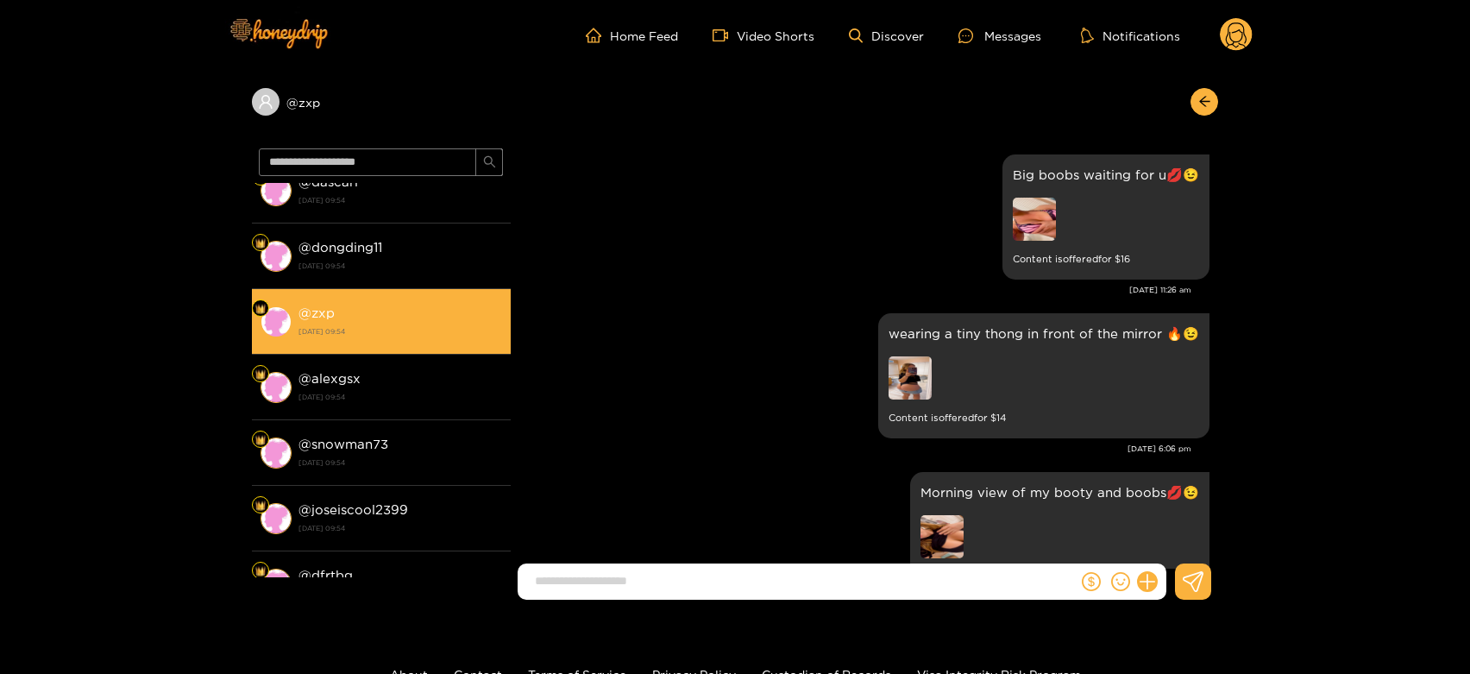
scroll to position [3654, 0]
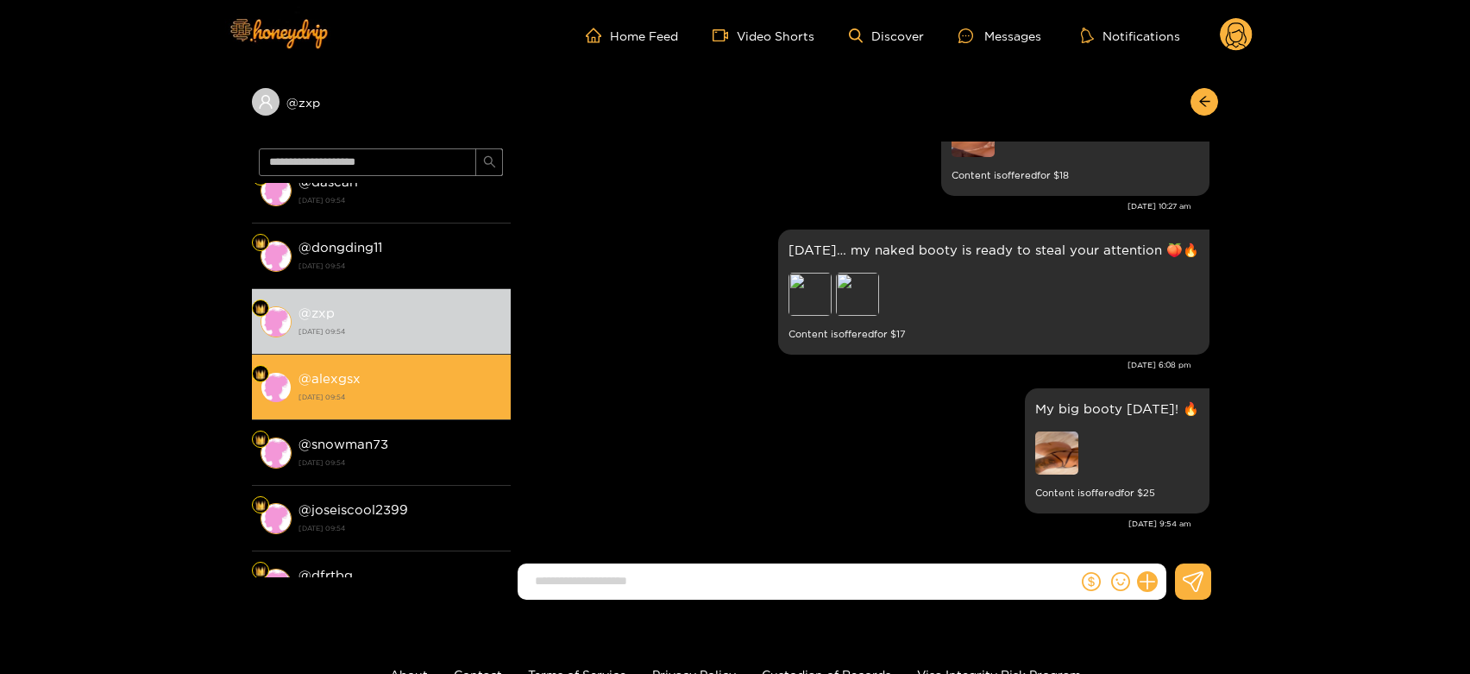
click at [392, 383] on div "@ alexgsx [DATE] 09:54" at bounding box center [400, 386] width 204 height 39
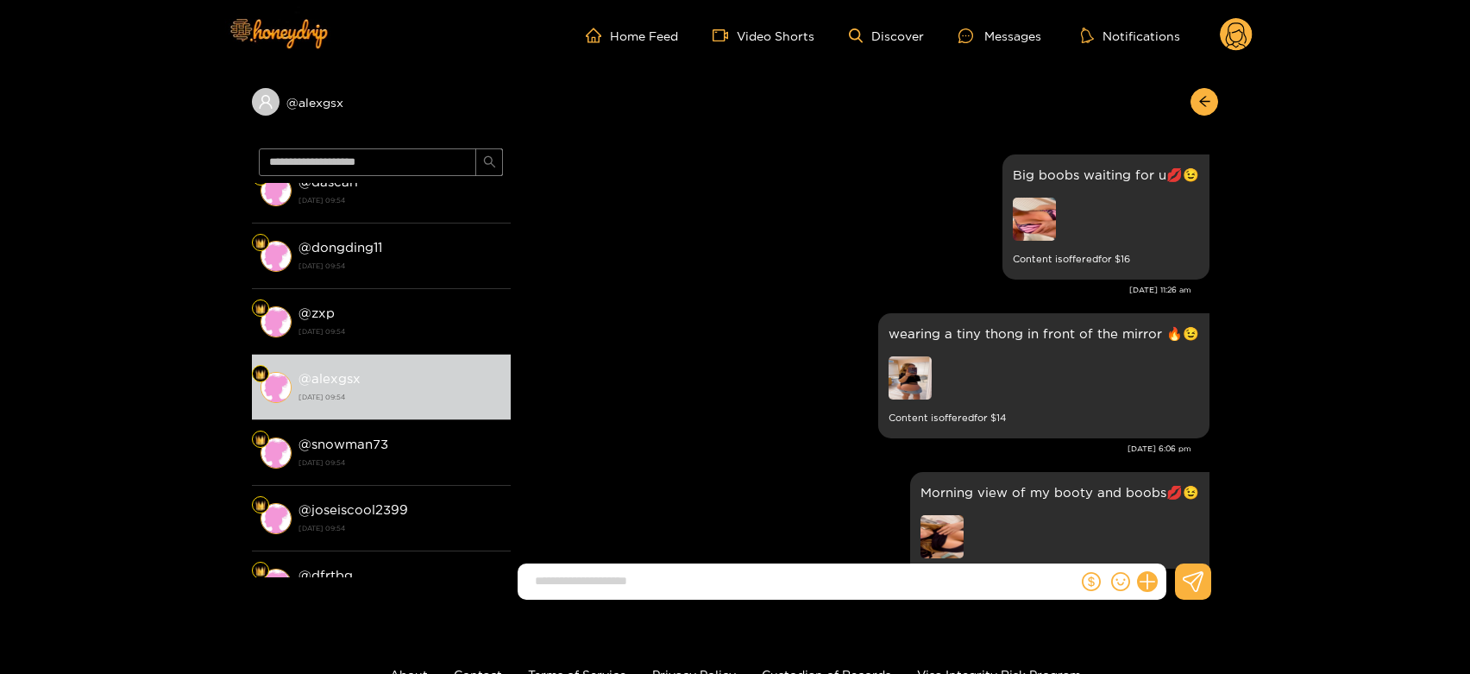
scroll to position [3654, 0]
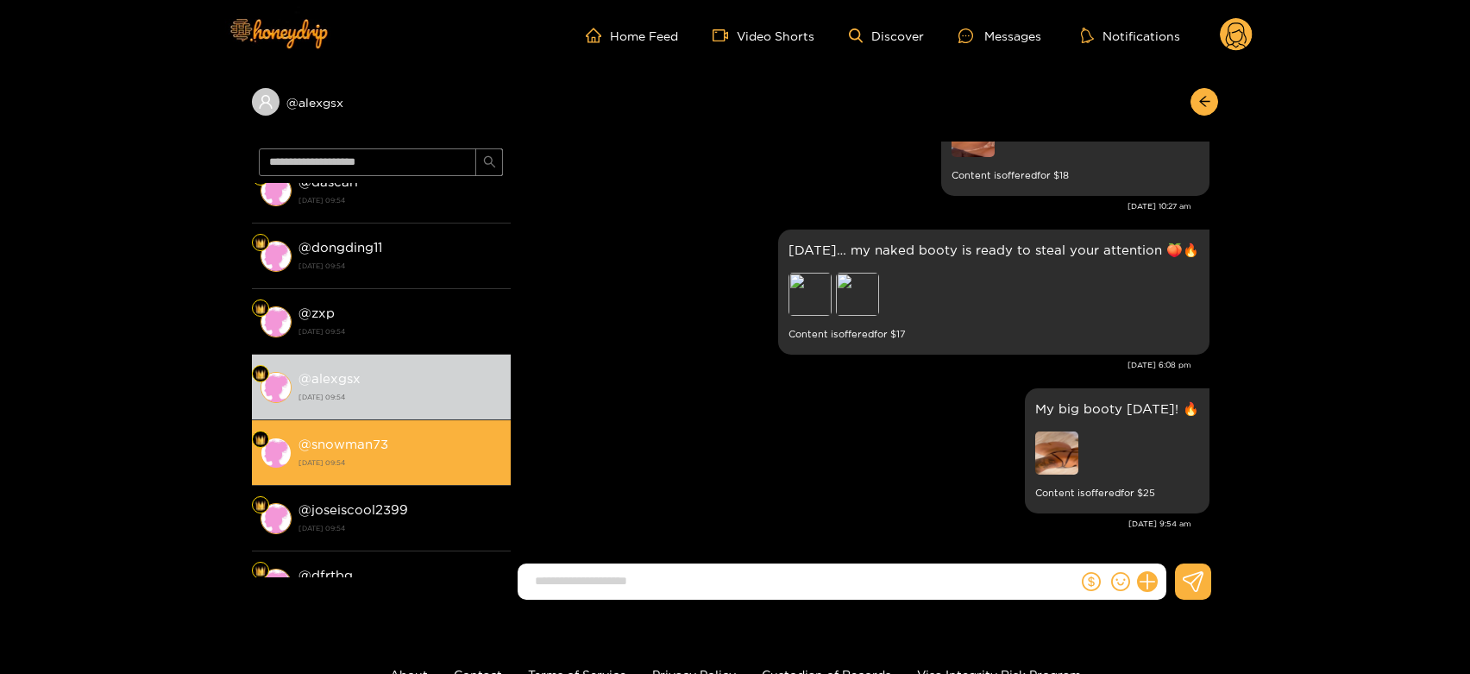
click at [394, 474] on li "@ snowman73 [DATE] 09:54" at bounding box center [381, 453] width 259 height 66
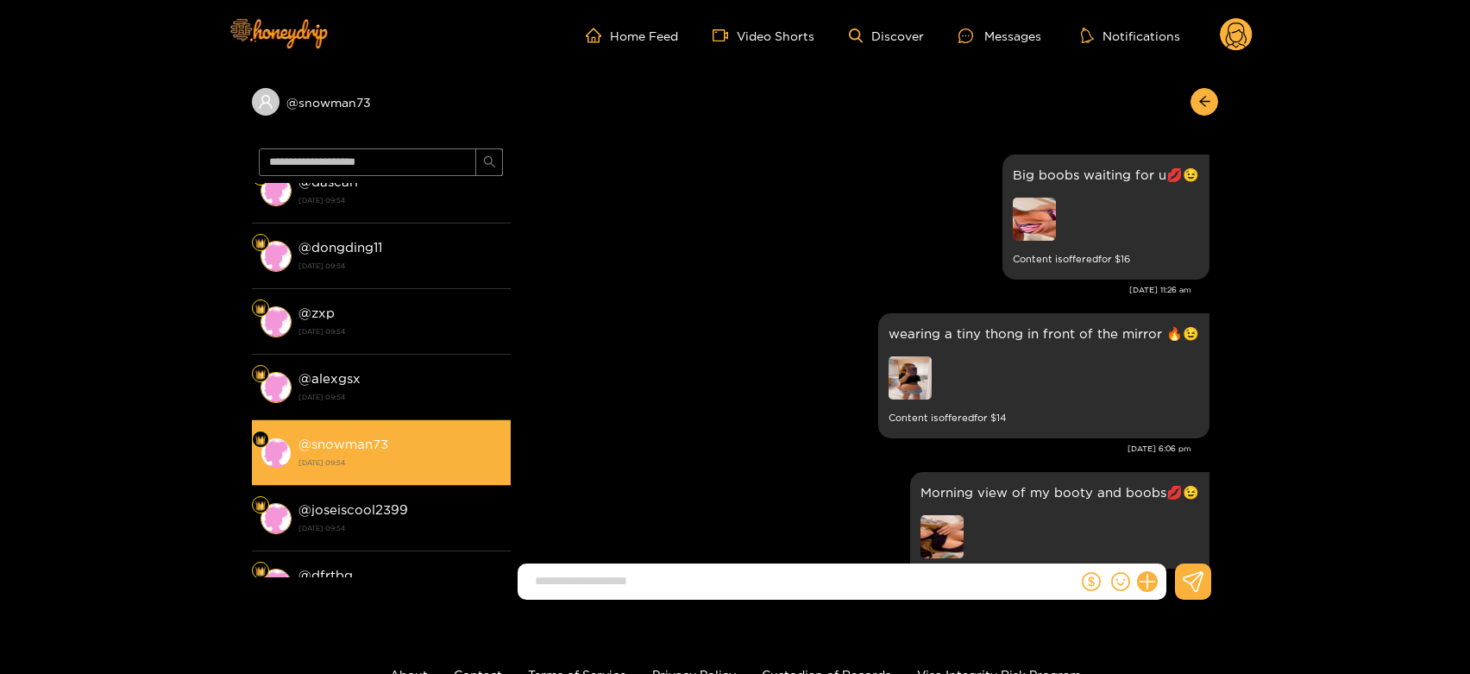
scroll to position [3654, 0]
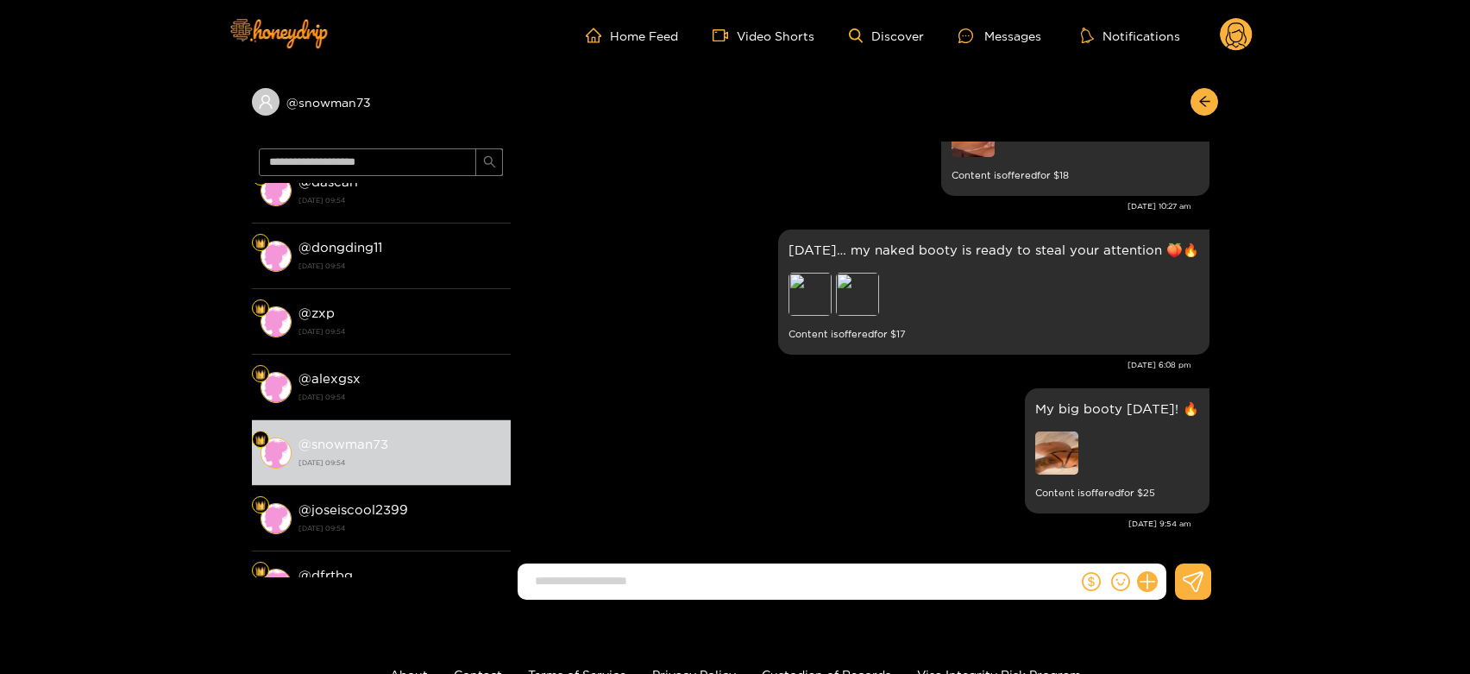
click at [1255, 26] on header "Home Feed Video Shorts Discover Messages Notifications 0" at bounding box center [735, 35] width 1470 height 71
click at [1244, 33] on circle at bounding box center [1235, 34] width 33 height 33
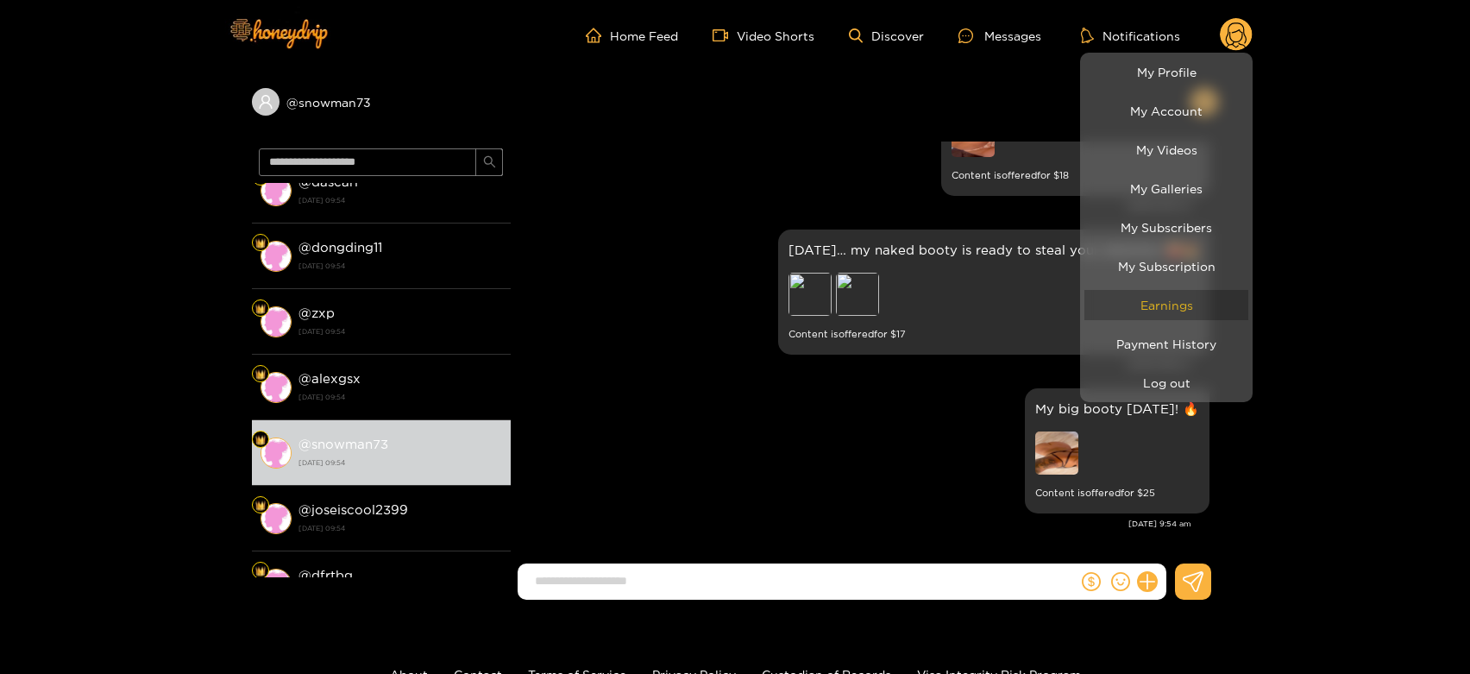
click at [1189, 316] on link "Earnings" at bounding box center [1166, 305] width 164 height 30
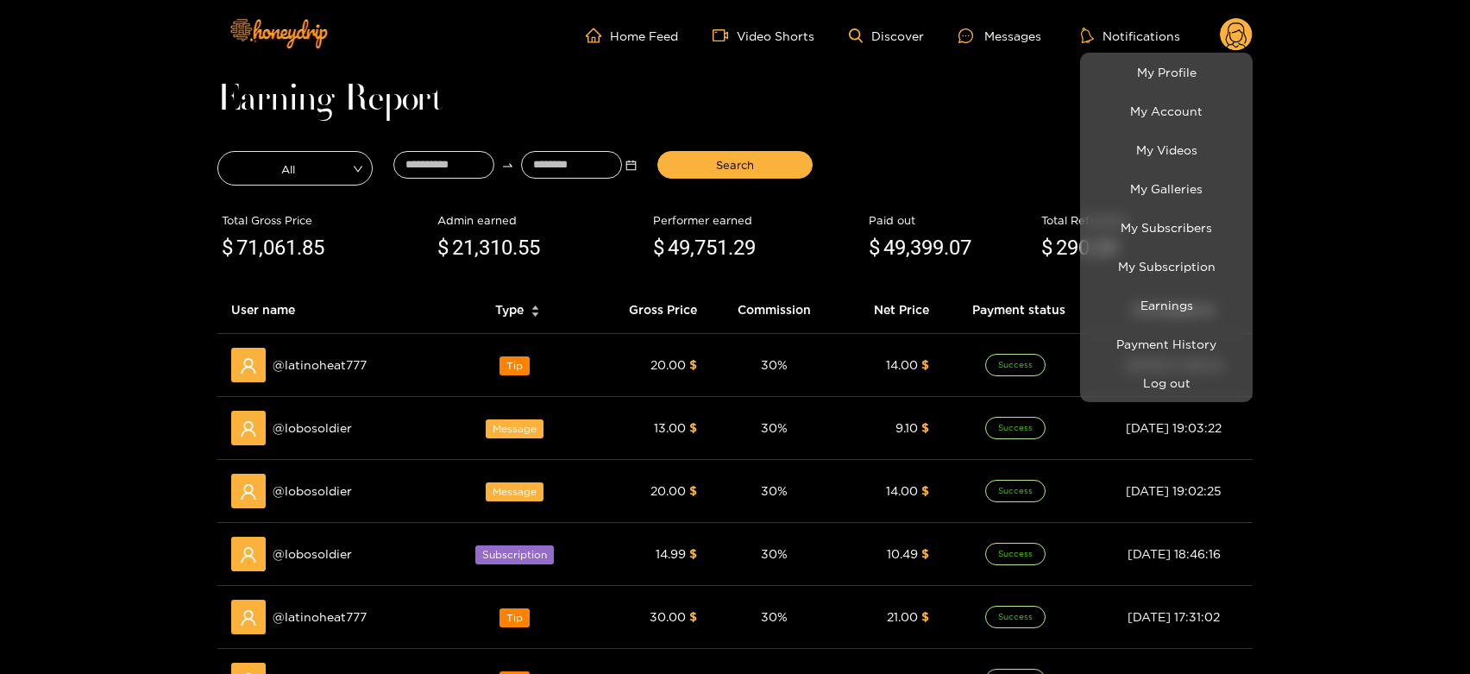
click at [318, 359] on div at bounding box center [735, 337] width 1470 height 674
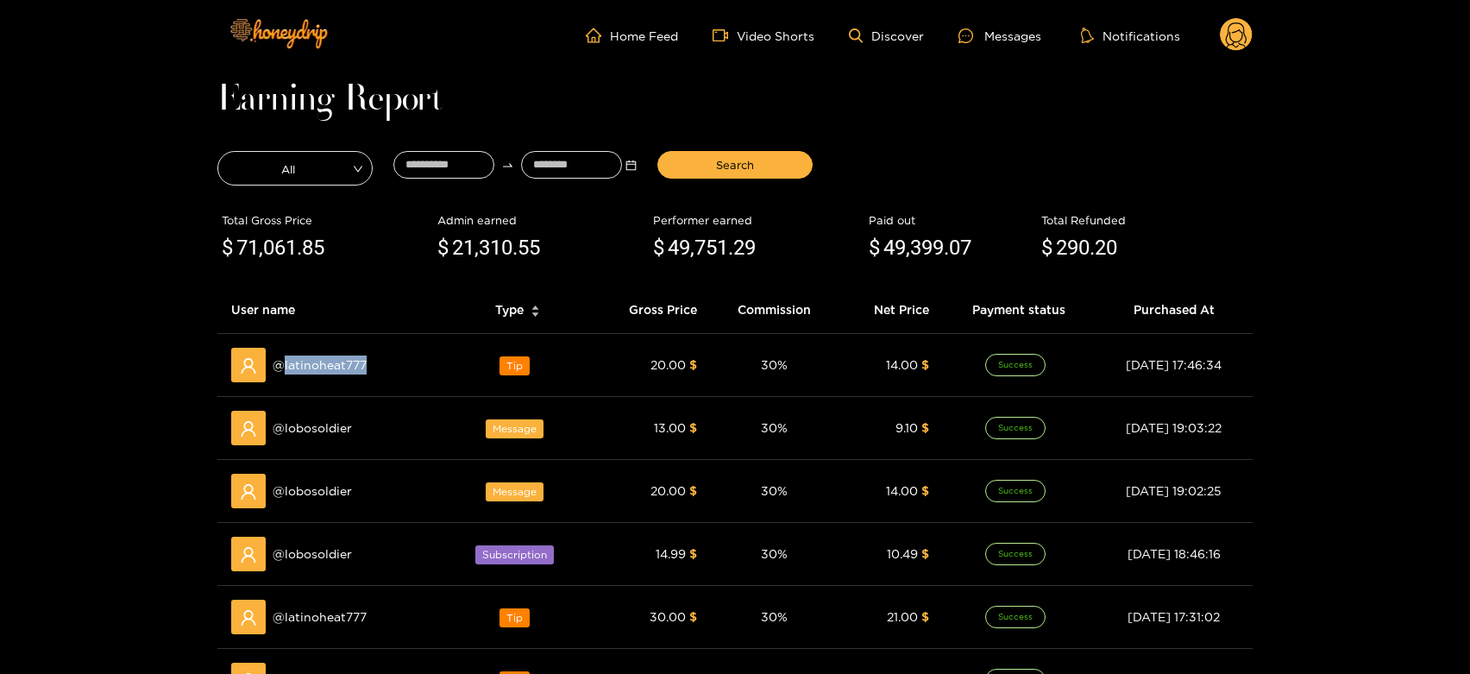
click at [318, 359] on span "@ latinoheat777" at bounding box center [320, 364] width 94 height 19
copy span "latinoheat777"
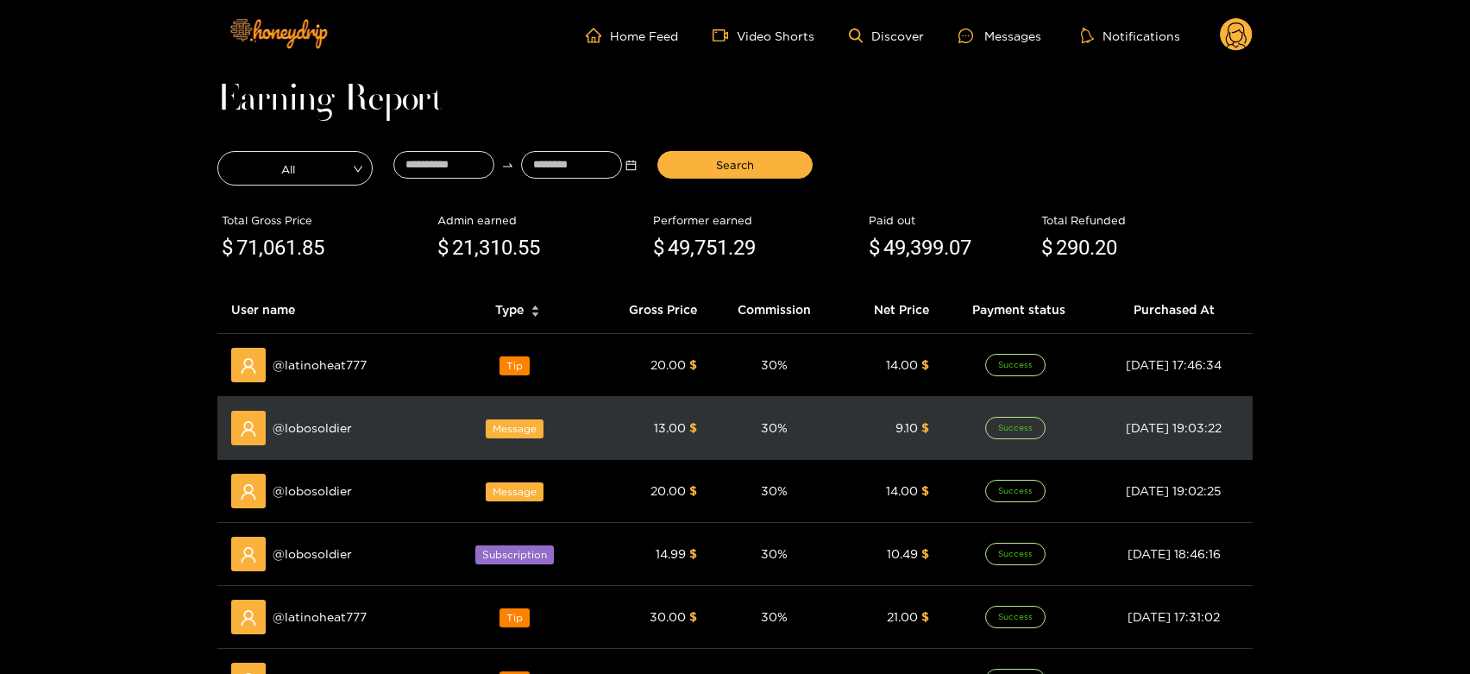
click at [323, 423] on span "@ lobosoldier" at bounding box center [312, 427] width 79 height 19
copy span "lobosoldier"
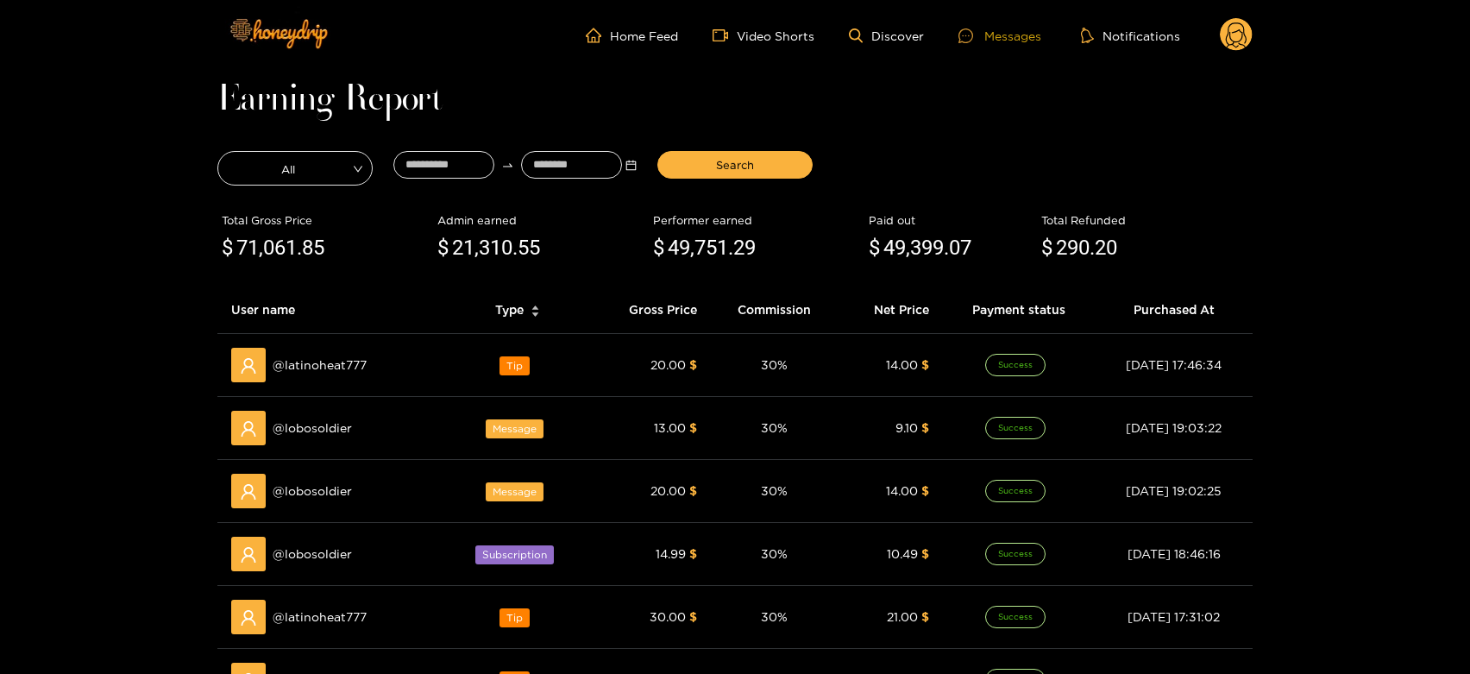
click at [981, 38] on div at bounding box center [971, 35] width 26 height 15
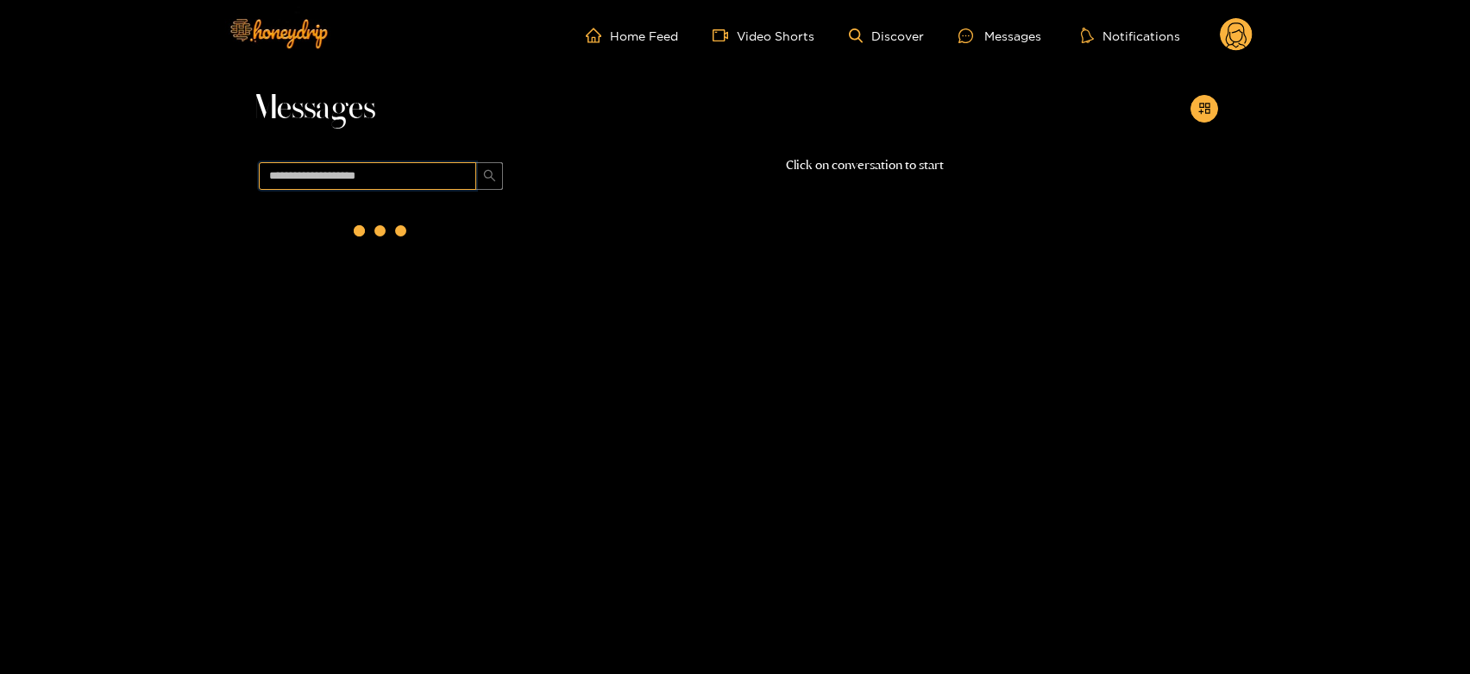
click at [407, 179] on input "text" at bounding box center [367, 176] width 217 height 28
paste input "**********"
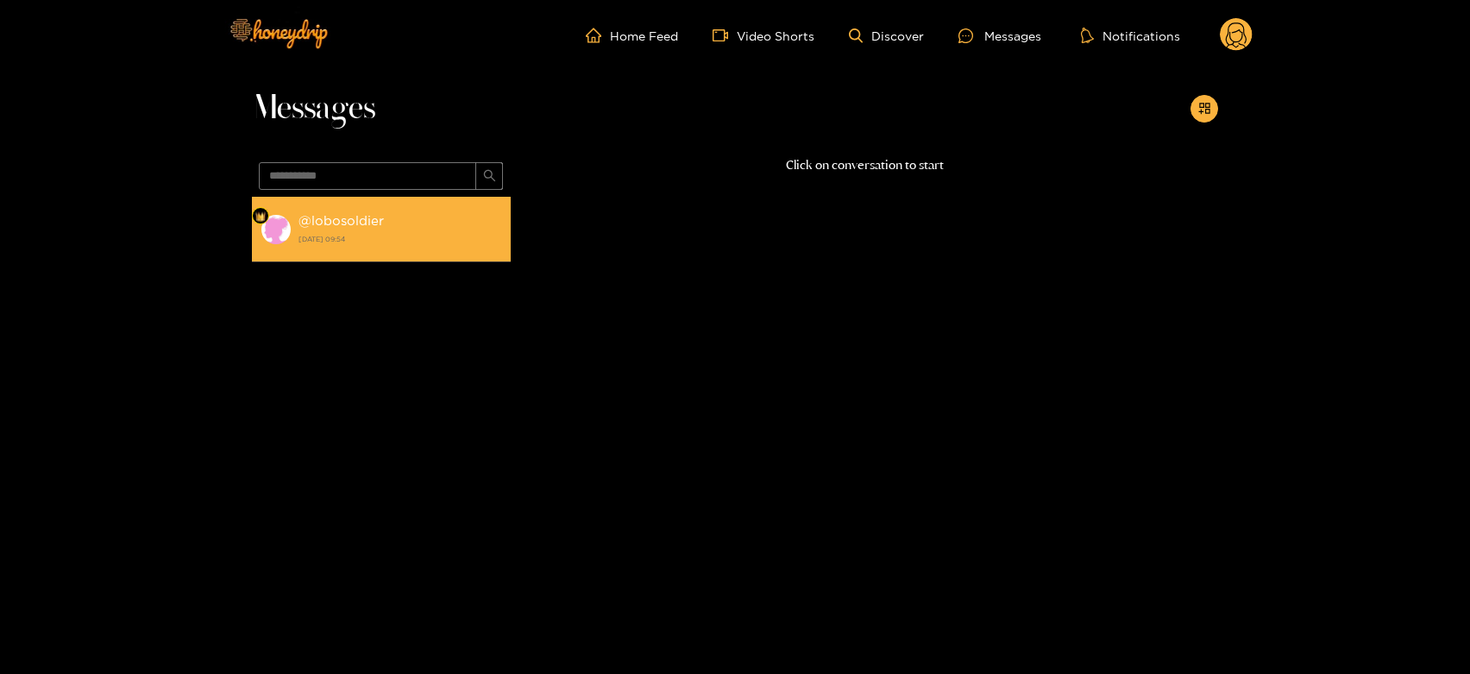
click at [364, 211] on div "@ lobosoldier [DATE] 09:54" at bounding box center [400, 229] width 204 height 39
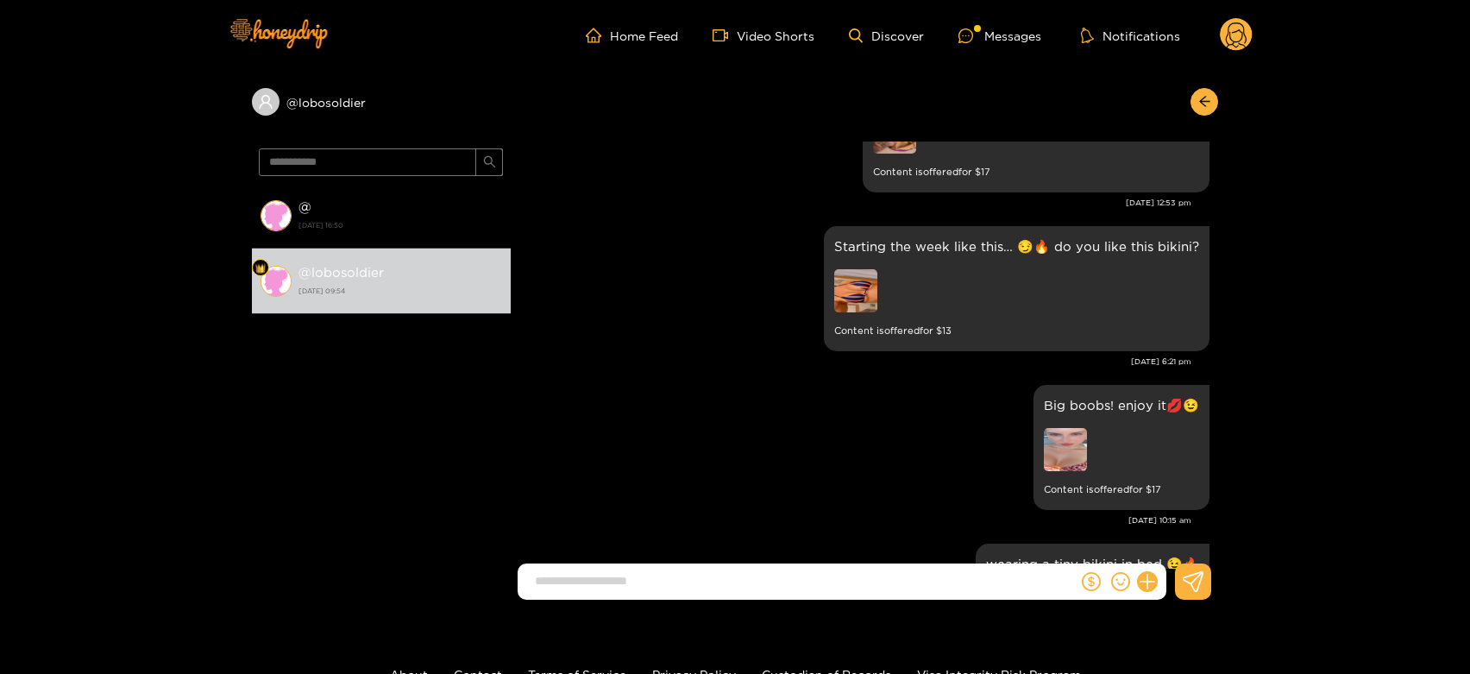
scroll to position [3654, 0]
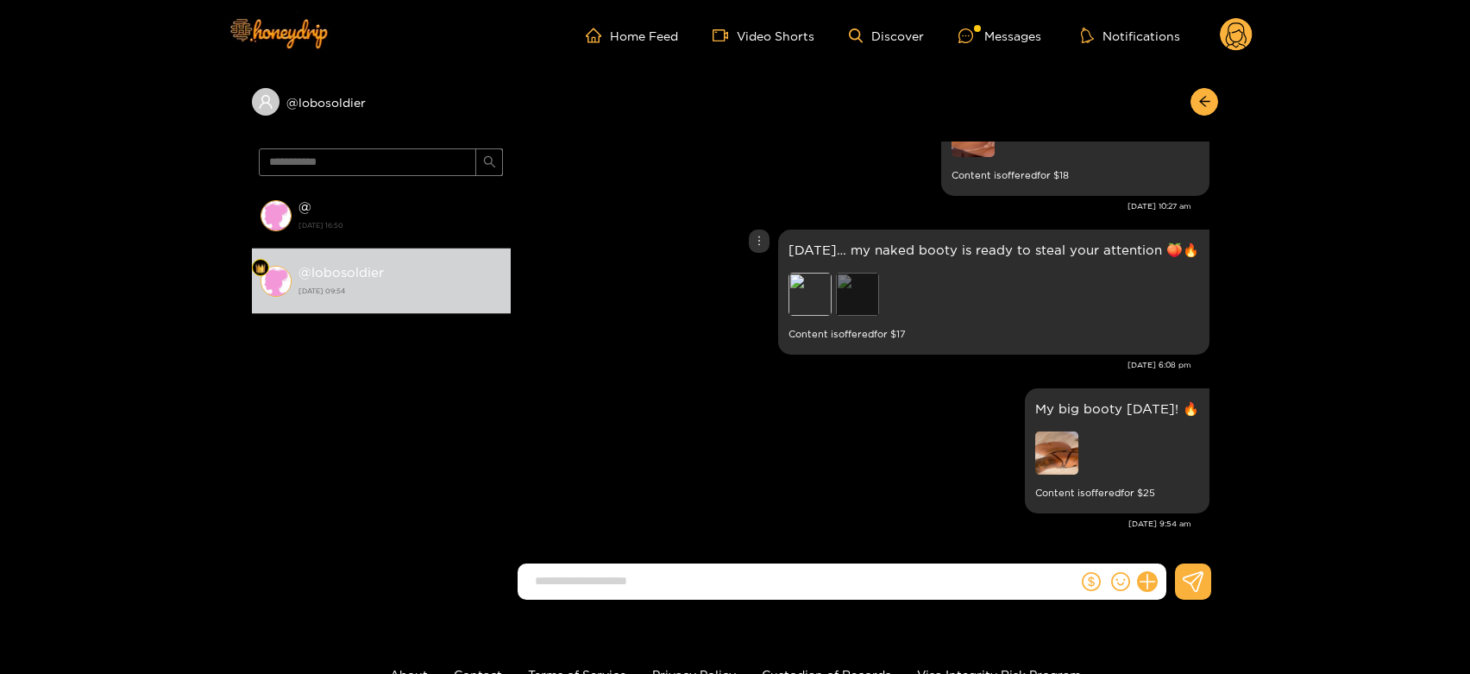
click at [836, 295] on div "Preview" at bounding box center [857, 294] width 43 height 43
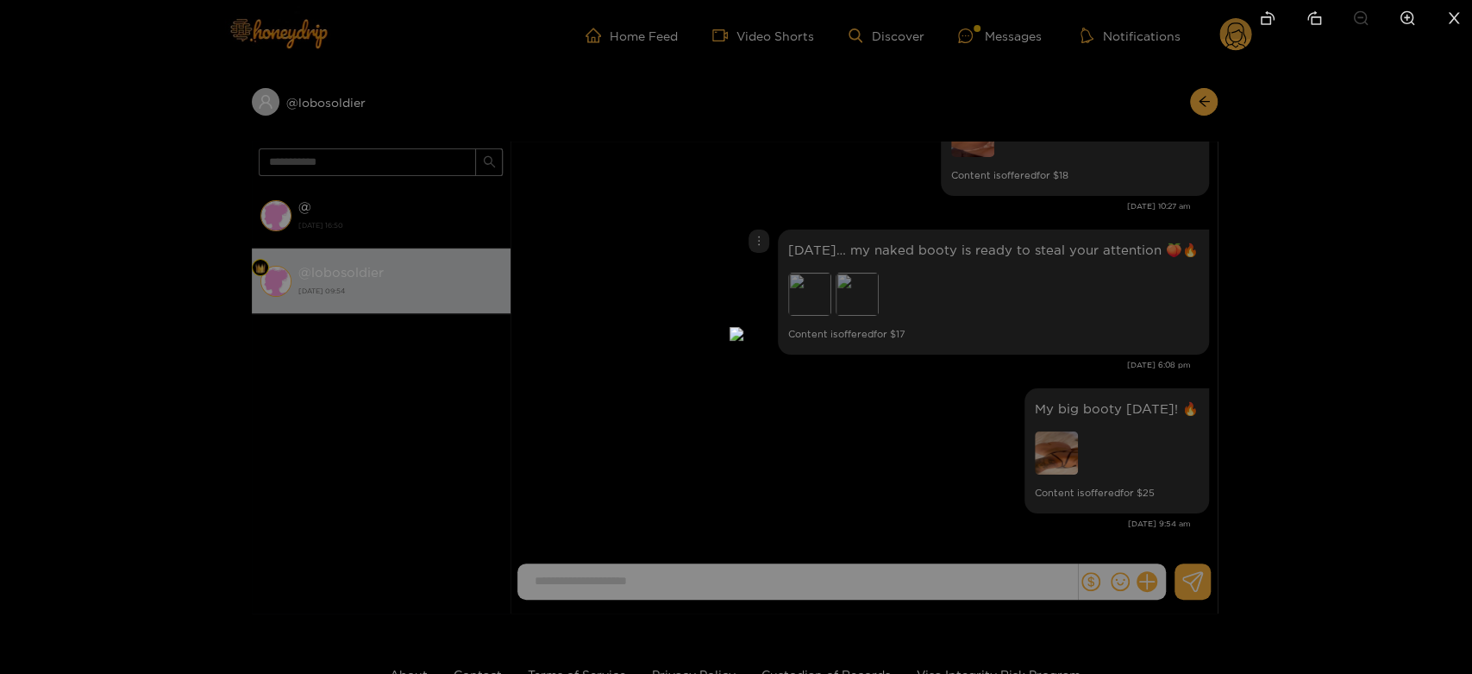
click at [1060, 320] on div at bounding box center [736, 337] width 1472 height 674
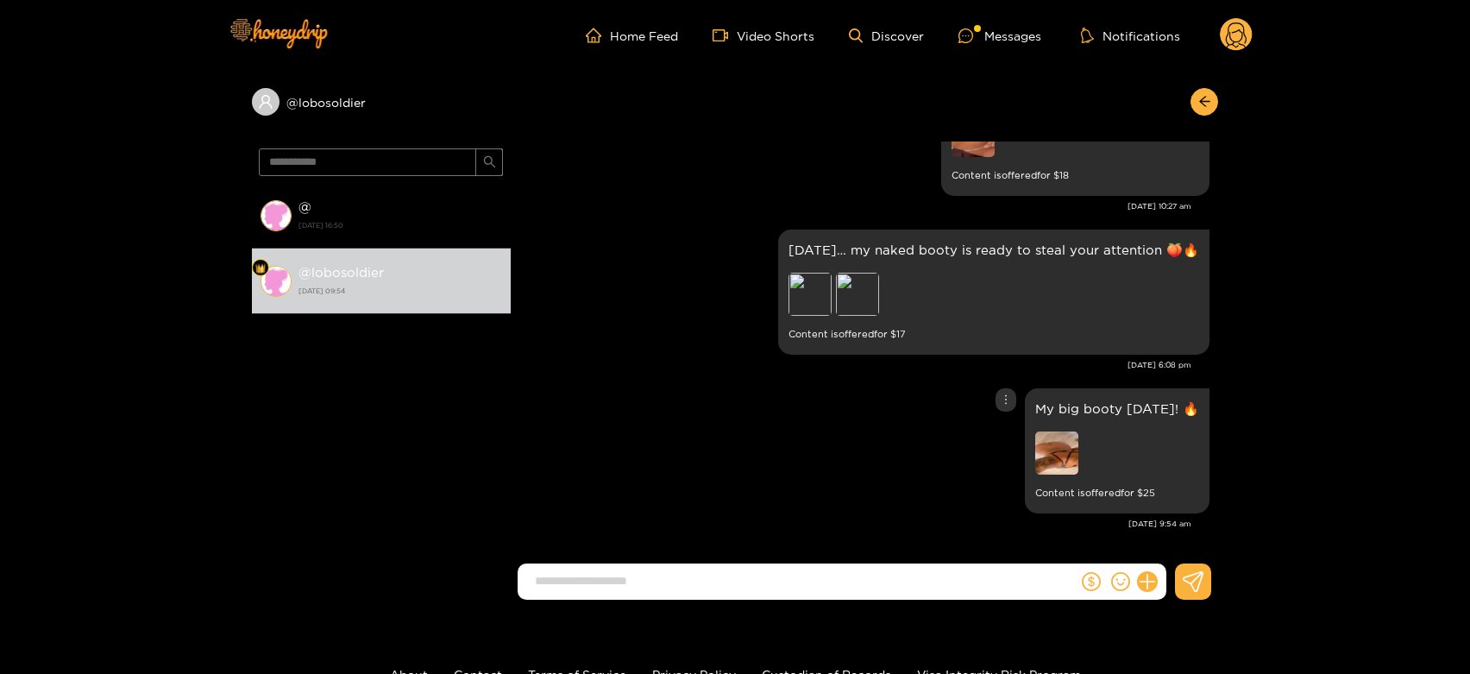
click at [1075, 439] on img at bounding box center [1056, 452] width 43 height 43
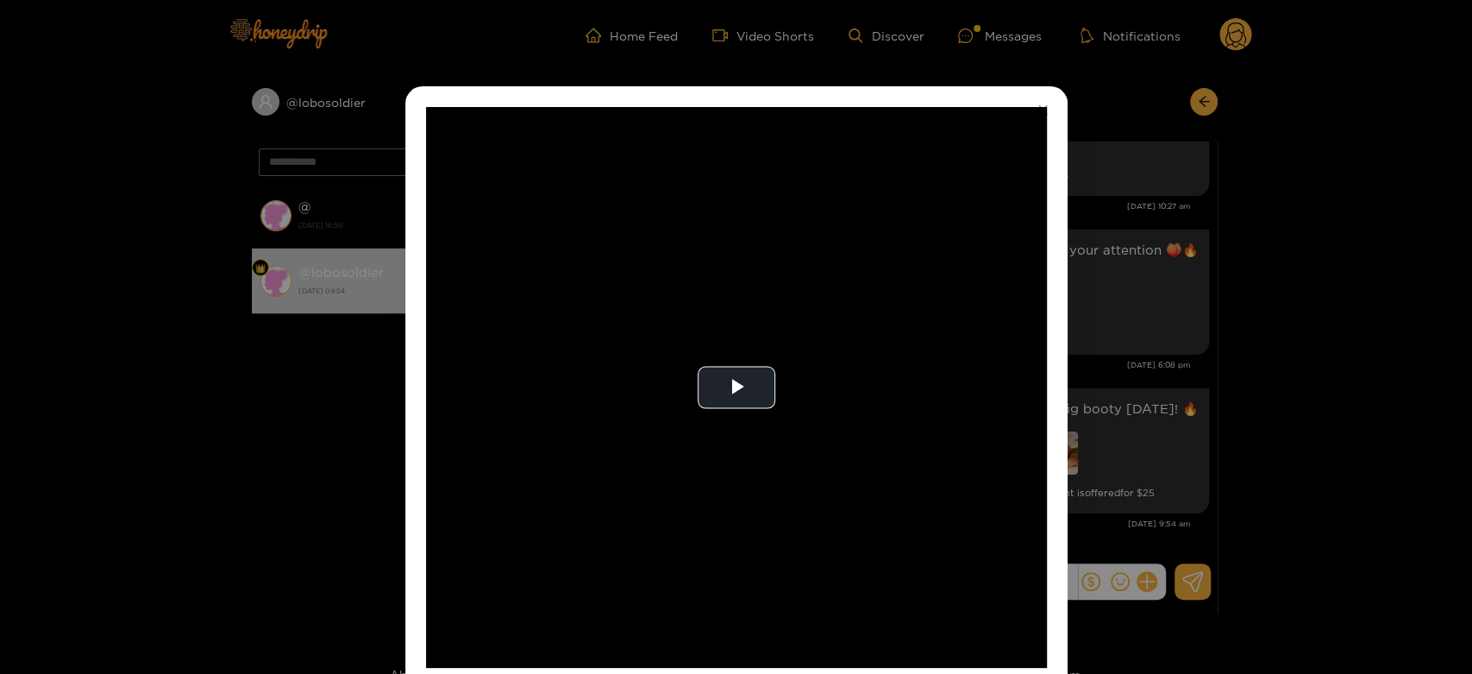
click at [1184, 381] on div "**********" at bounding box center [736, 337] width 1472 height 674
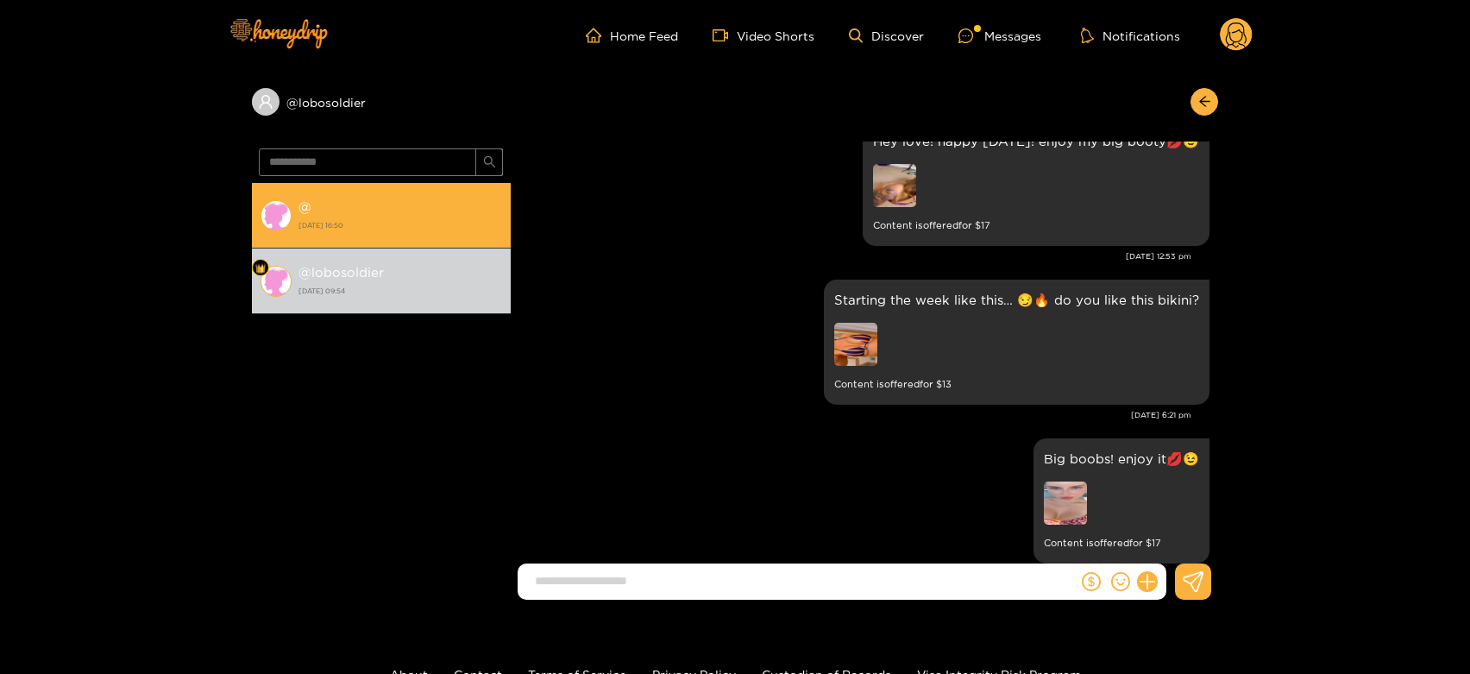
scroll to position [2887, 0]
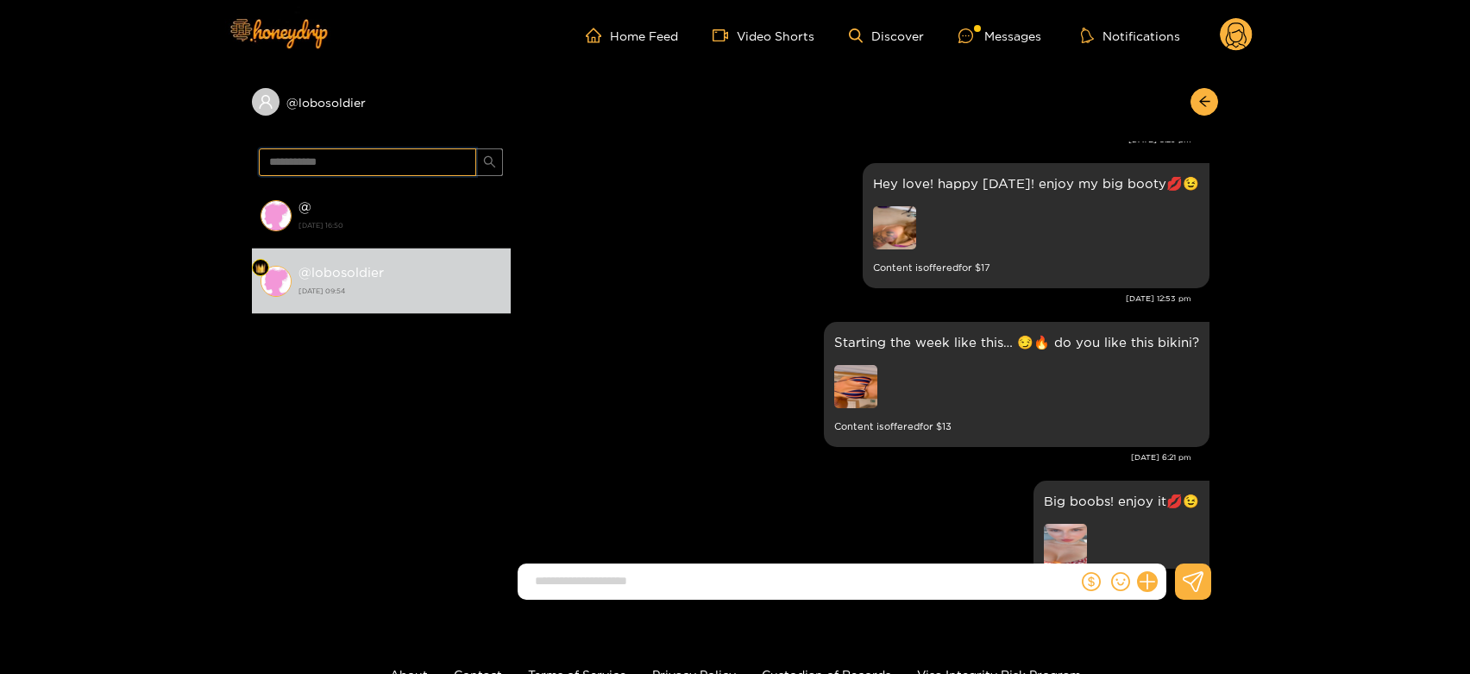
click at [349, 166] on input "**********" at bounding box center [367, 162] width 217 height 28
paste input "**"
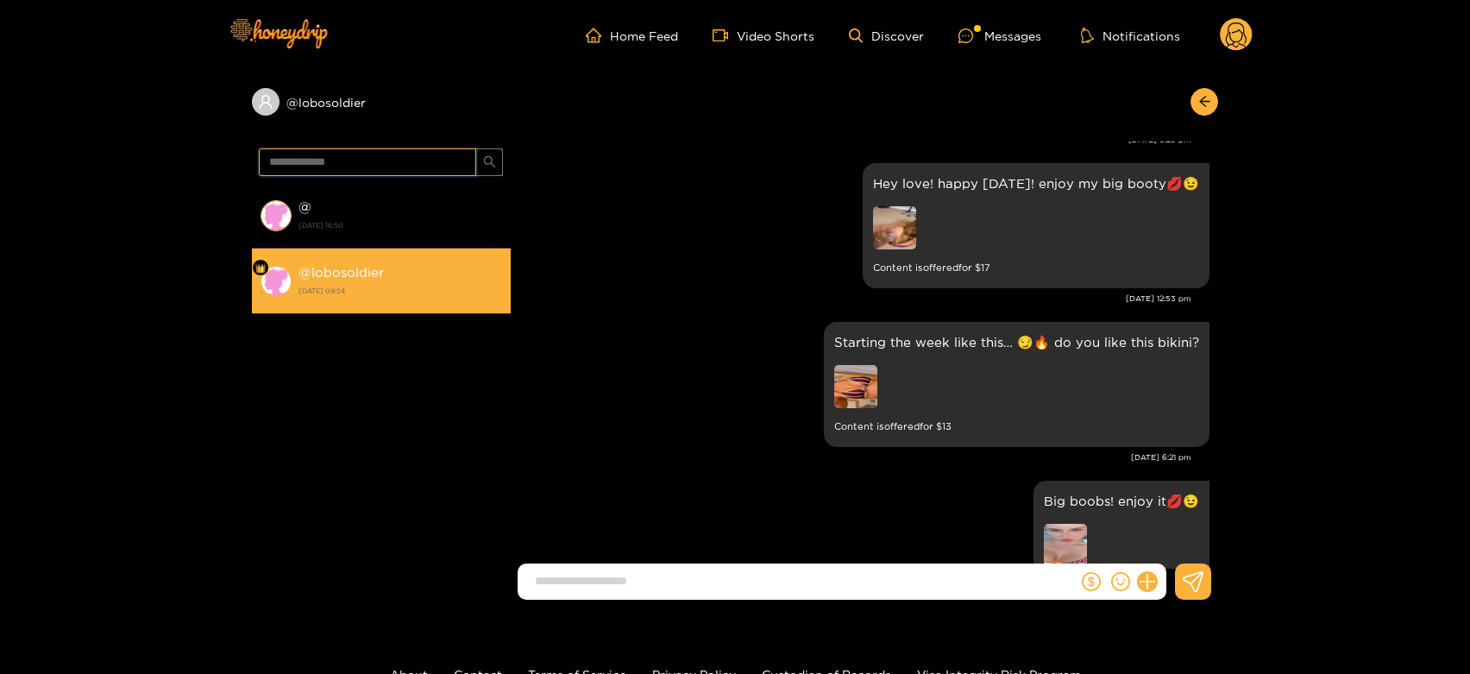
scroll to position [0, 0]
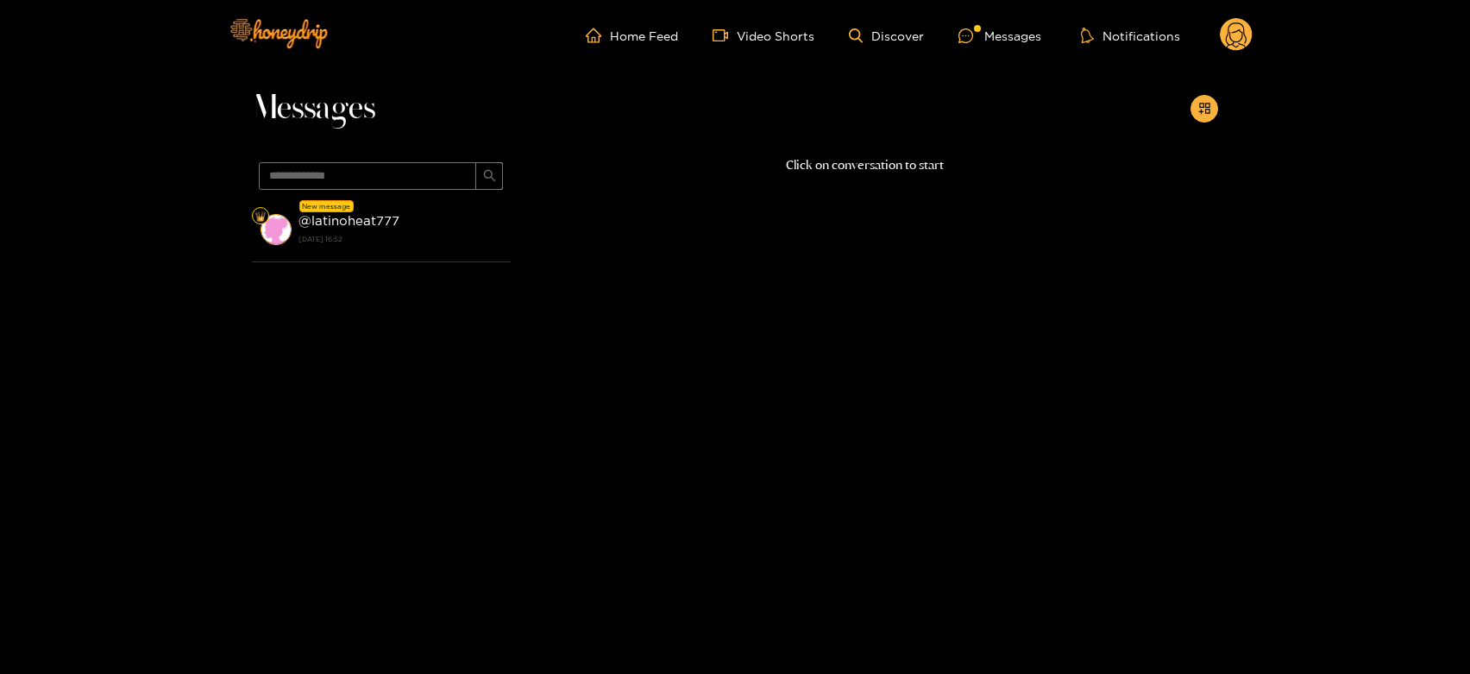
click at [369, 226] on strong "@ latinoheat777" at bounding box center [348, 220] width 101 height 15
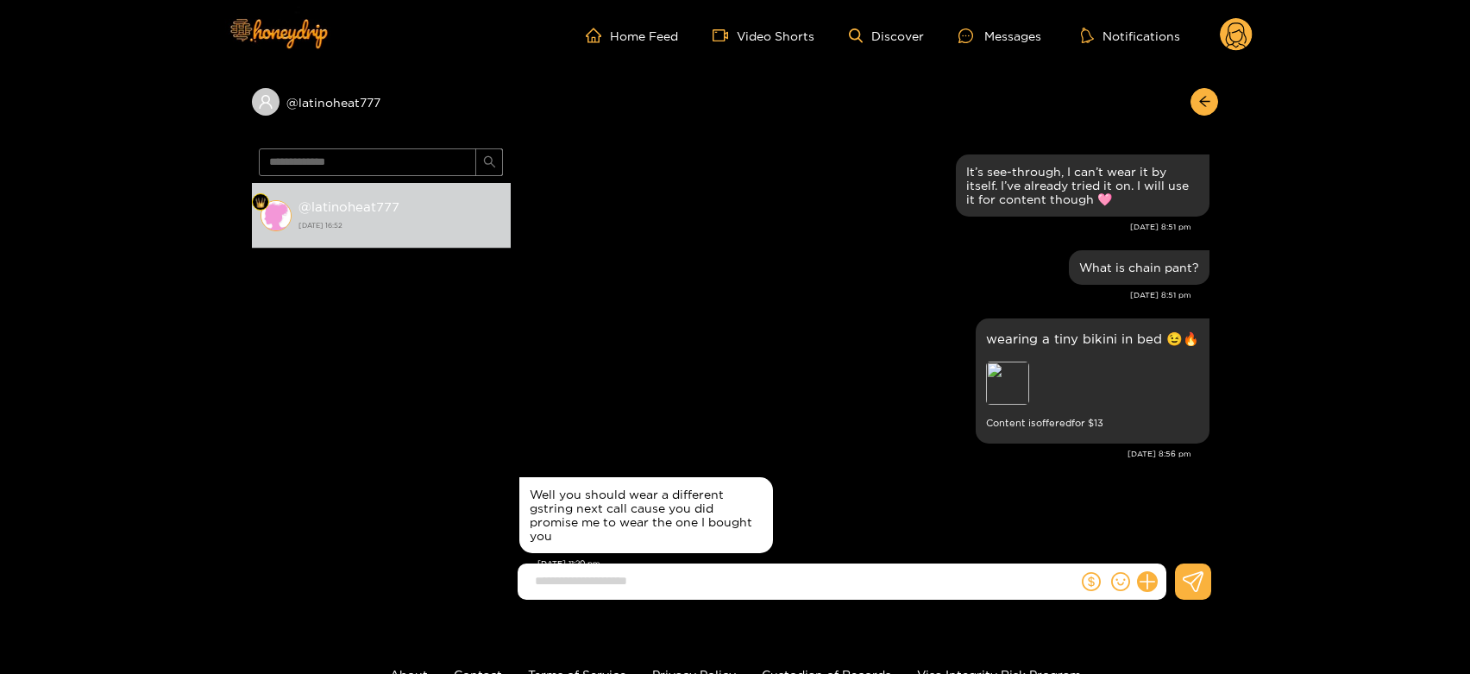
scroll to position [383, 0]
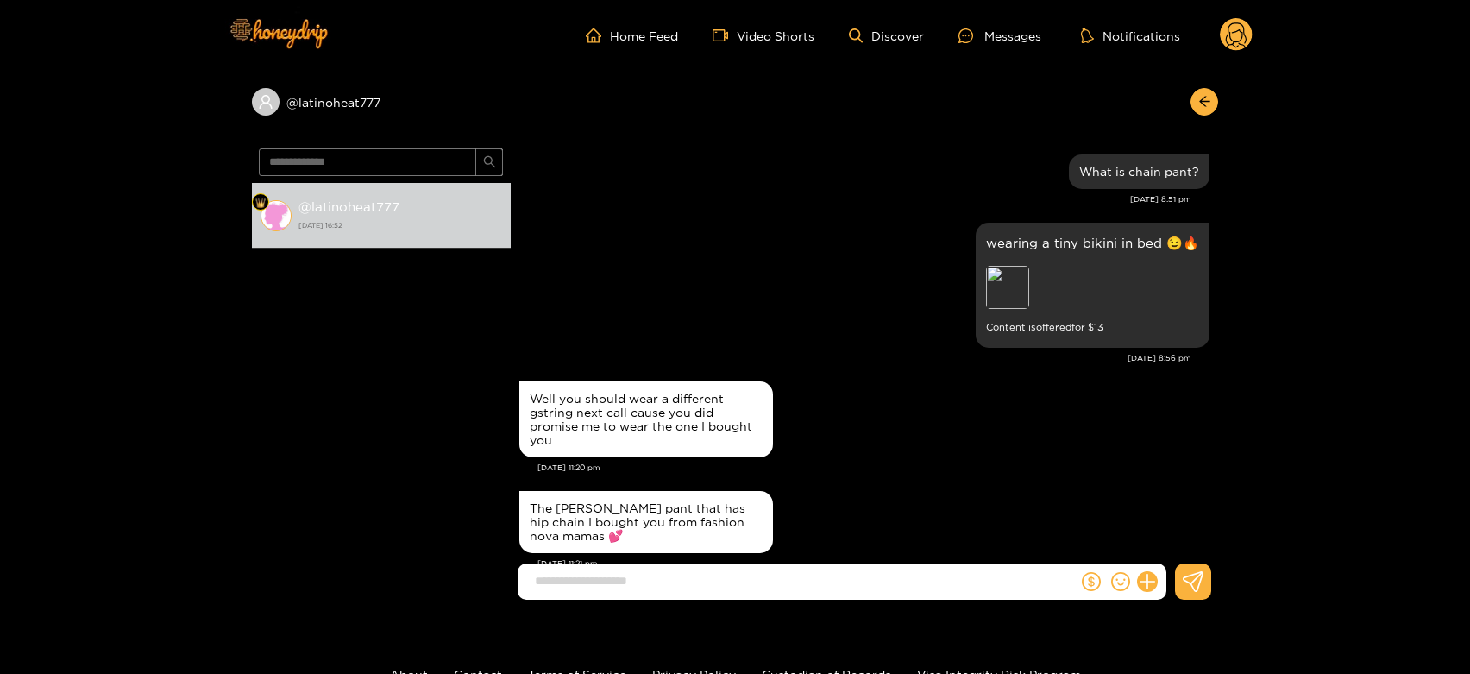
click at [903, 377] on div "Well you should wear a different gstring next call cause you did promise me to …" at bounding box center [864, 419] width 690 height 85
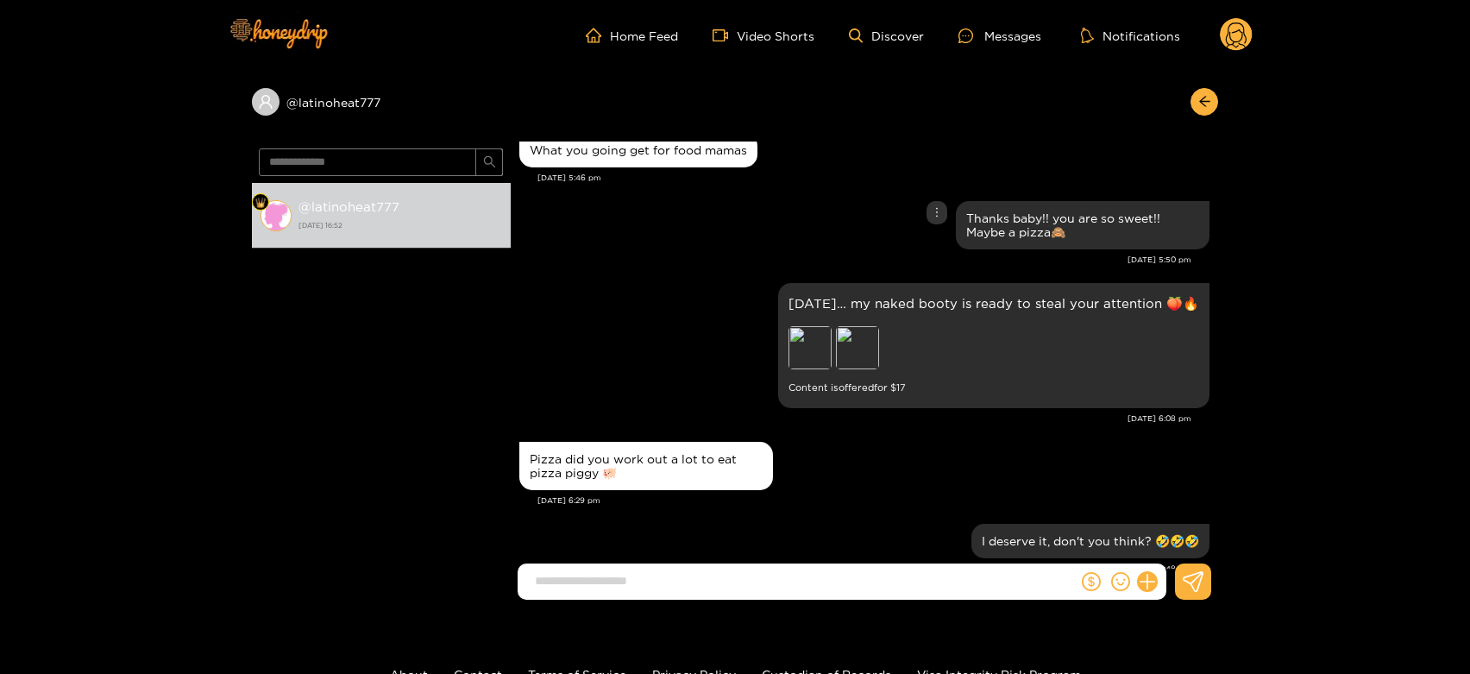
scroll to position [2391, 0]
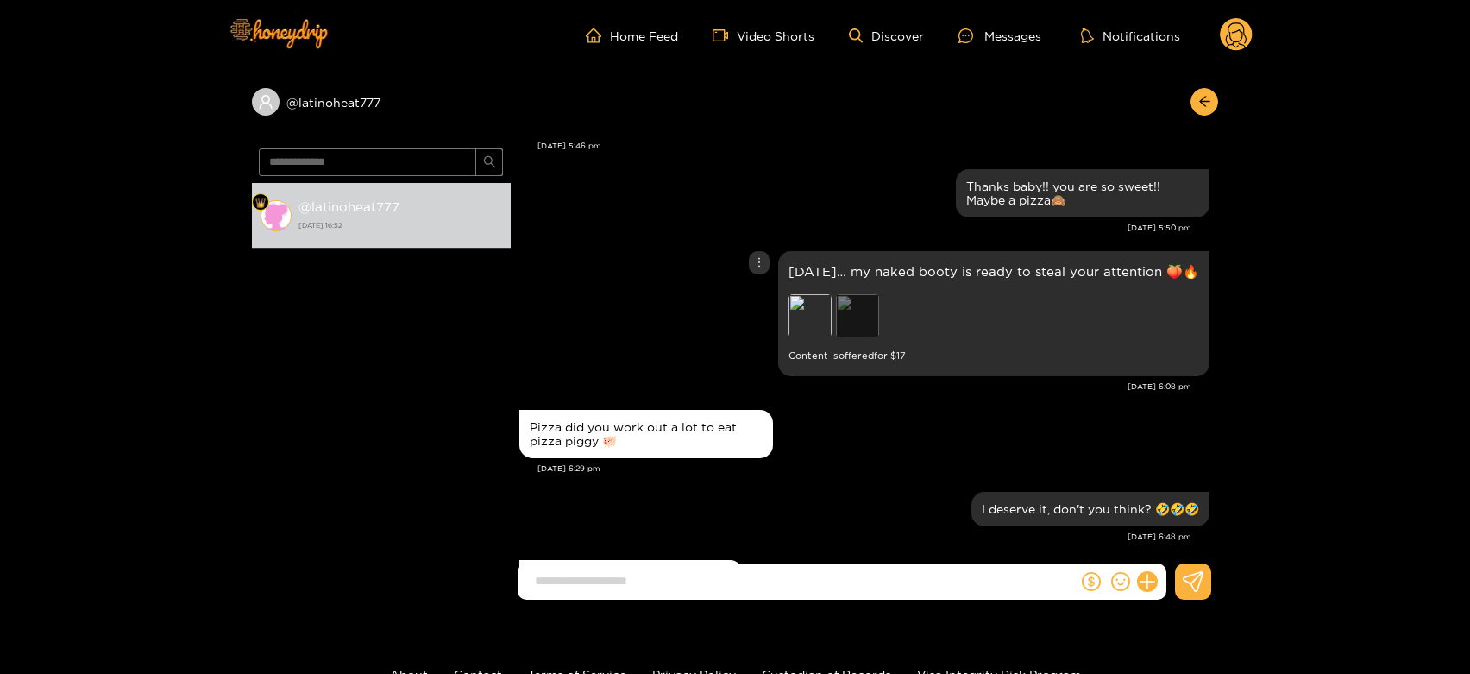
click at [836, 337] on div "Preview" at bounding box center [857, 315] width 43 height 43
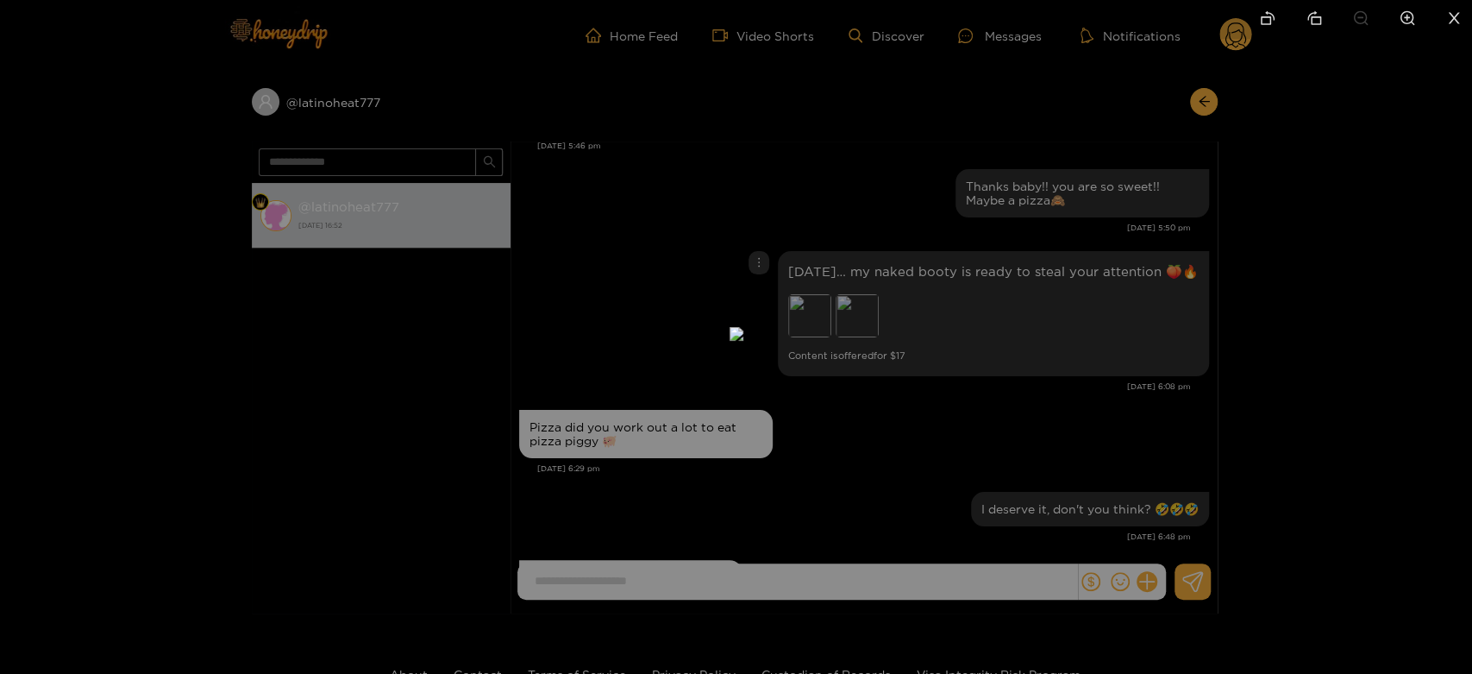
click at [1075, 405] on div at bounding box center [736, 337] width 1472 height 674
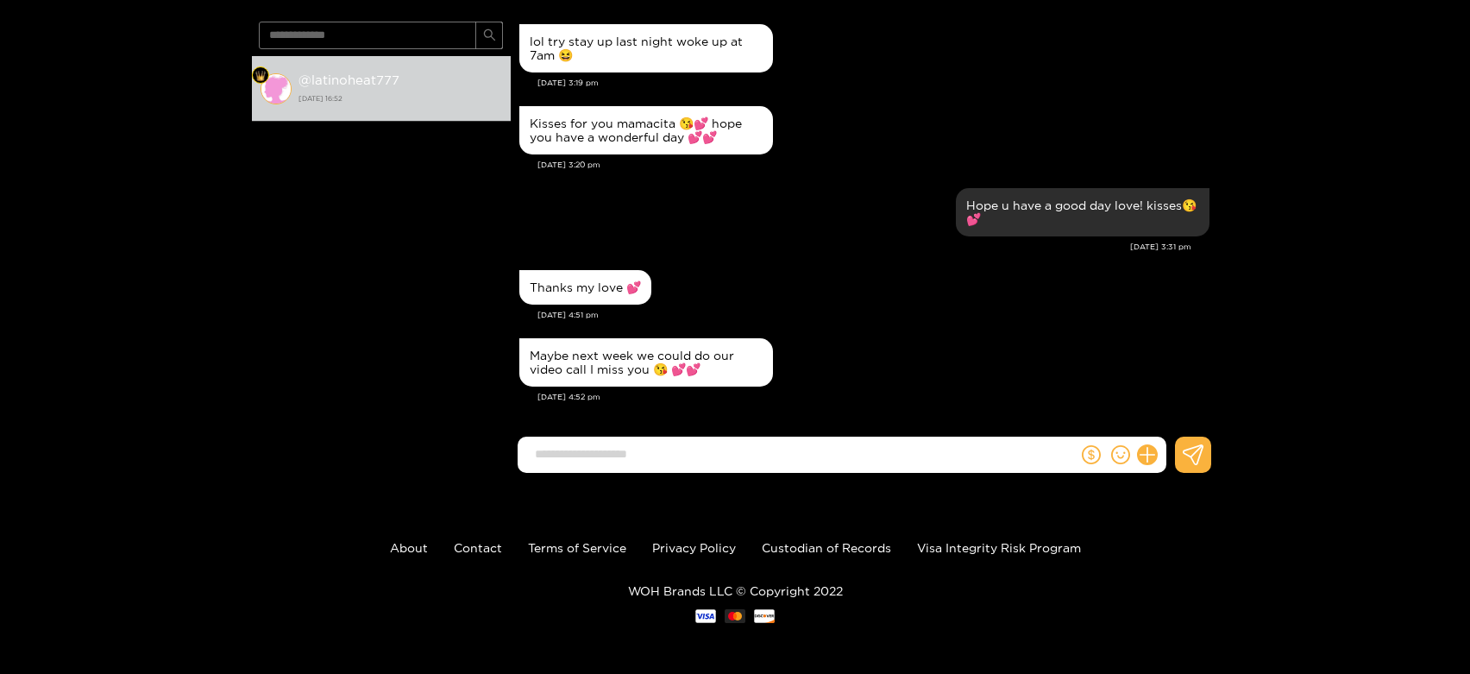
scroll to position [0, 0]
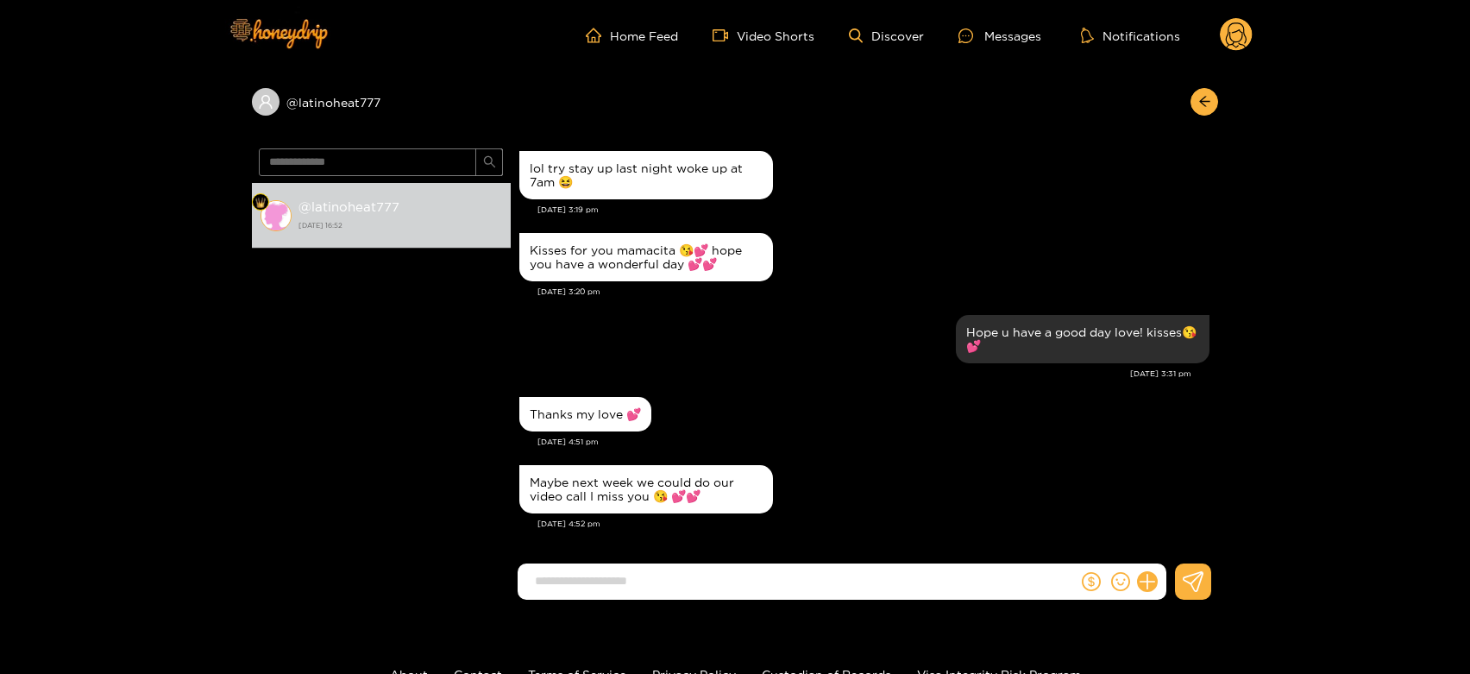
click at [1251, 36] on circle at bounding box center [1235, 34] width 33 height 33
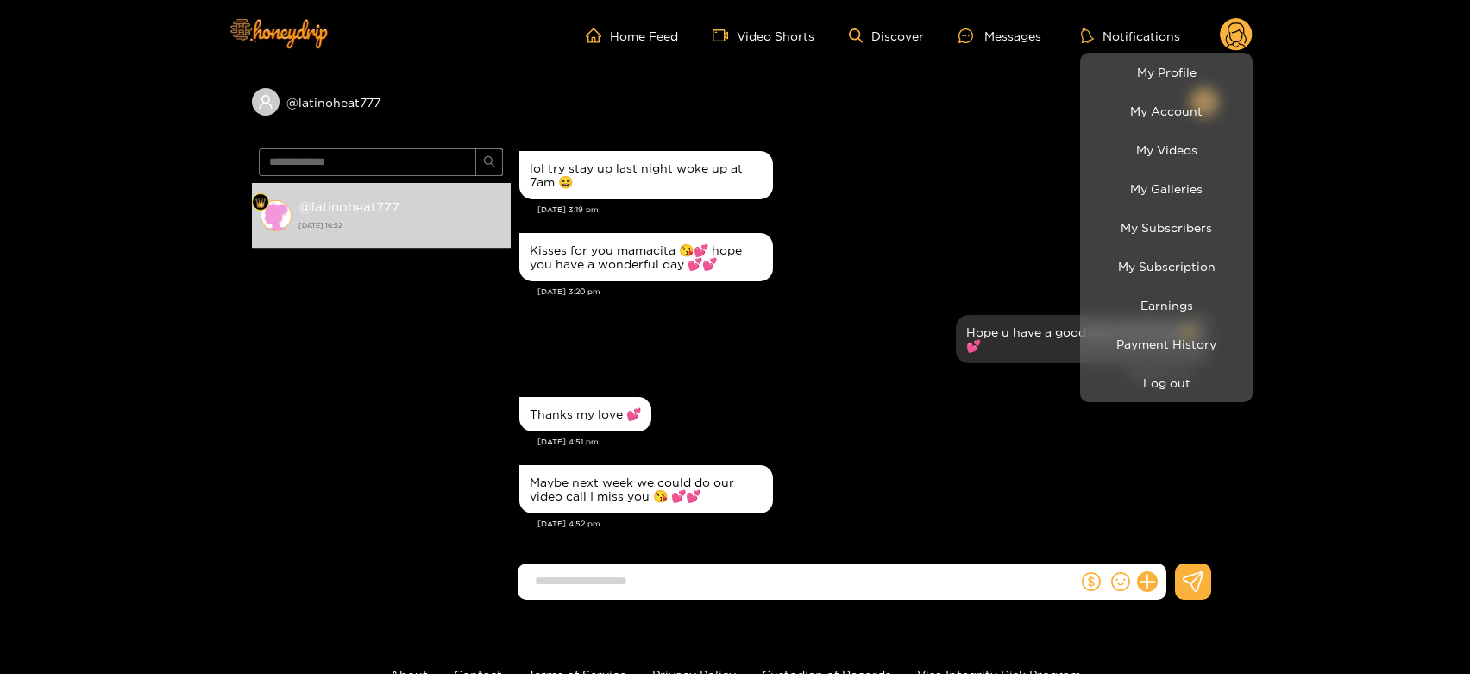
click at [417, 154] on div at bounding box center [735, 337] width 1470 height 674
click at [417, 154] on input "**********" at bounding box center [367, 162] width 217 height 28
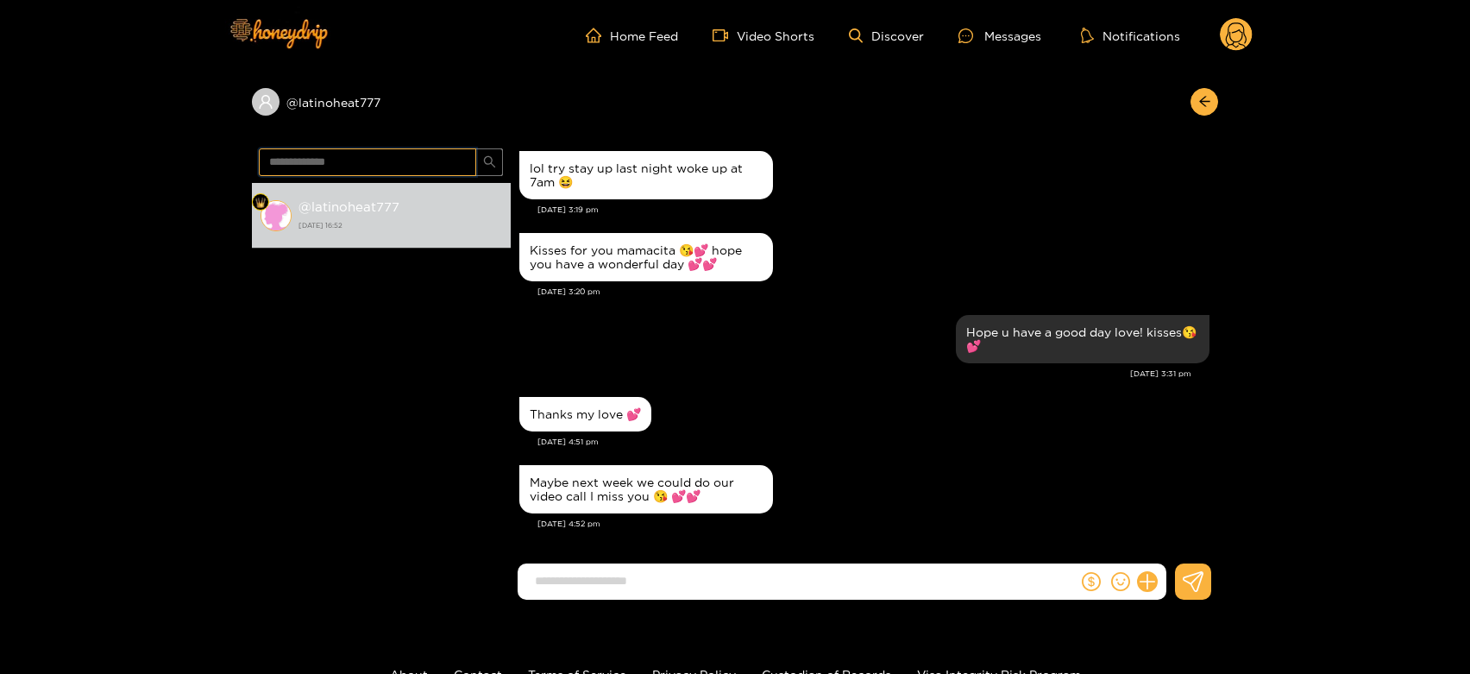
paste input "text"
type input "*********"
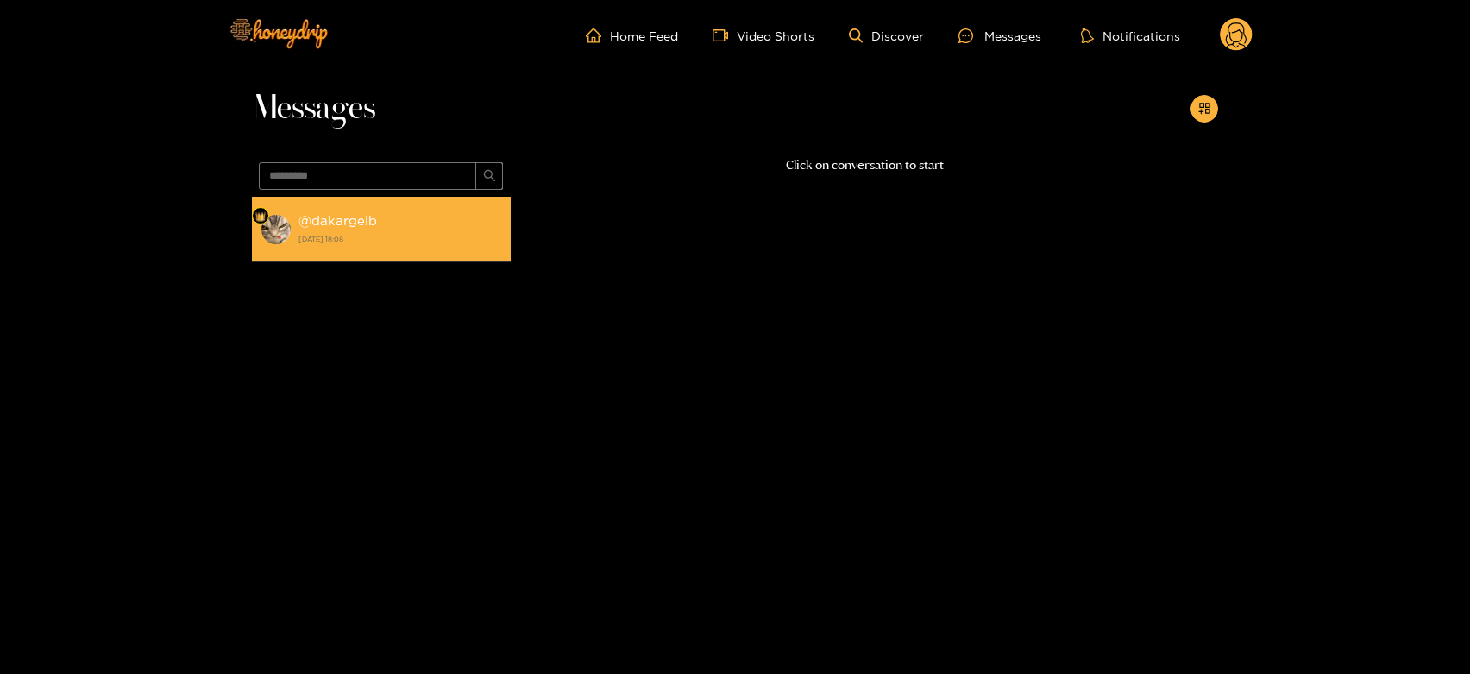
click at [403, 217] on div "@ dakargelb [DATE] 18:08" at bounding box center [400, 229] width 204 height 39
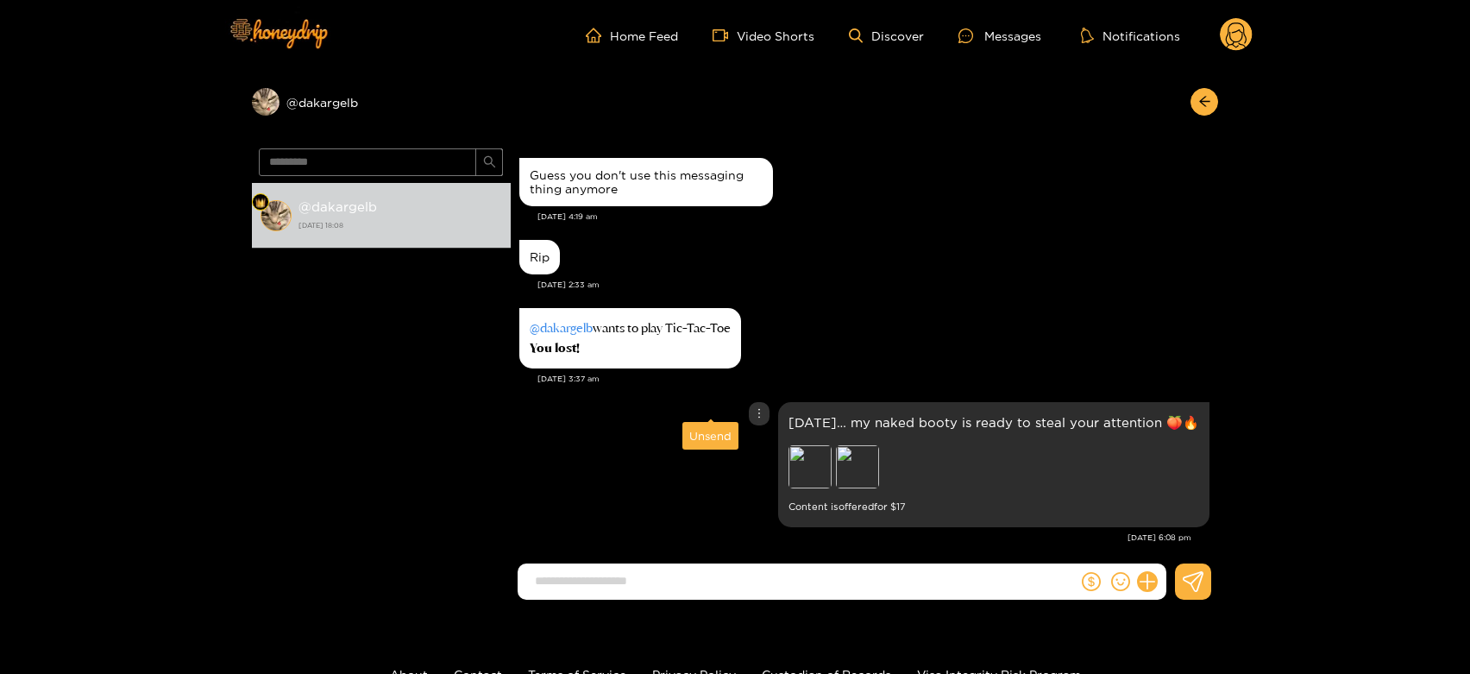
click at [718, 429] on div "Unsend" at bounding box center [710, 435] width 42 height 17
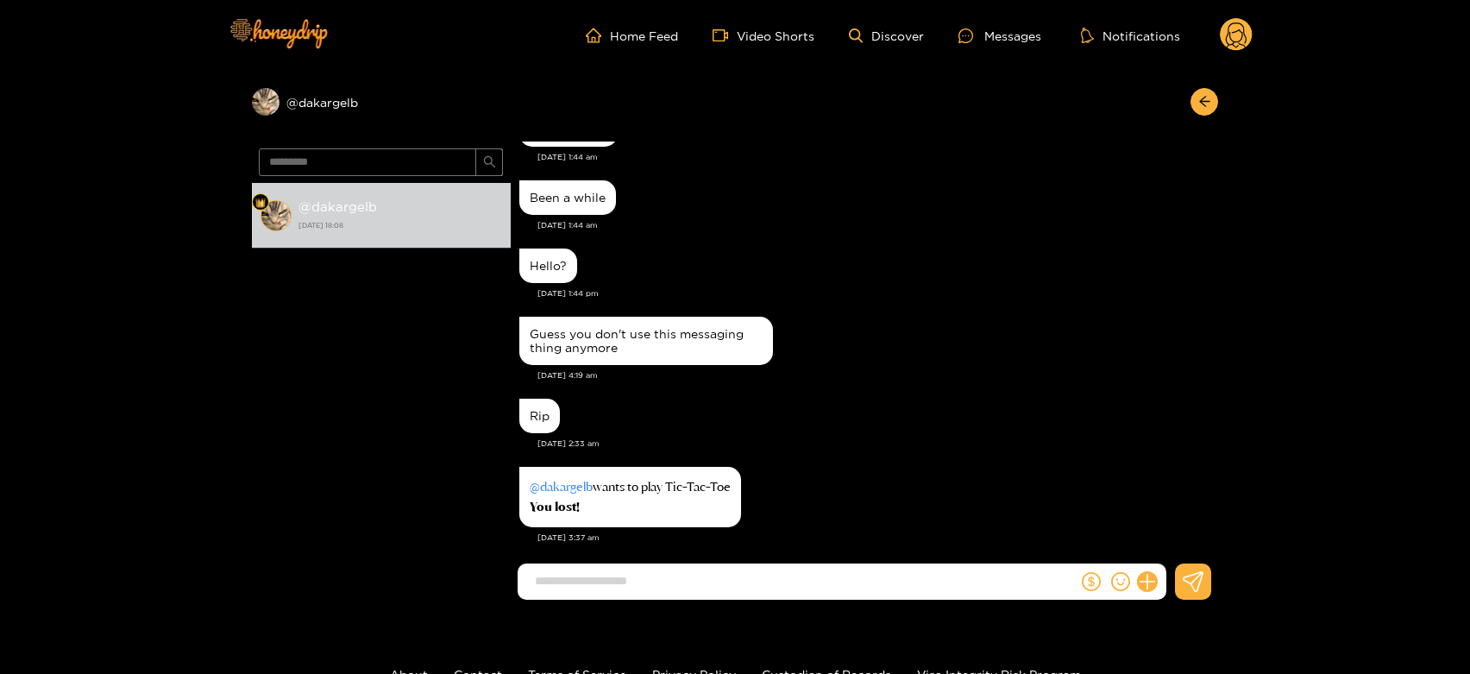
click at [1248, 40] on circle at bounding box center [1235, 34] width 33 height 33
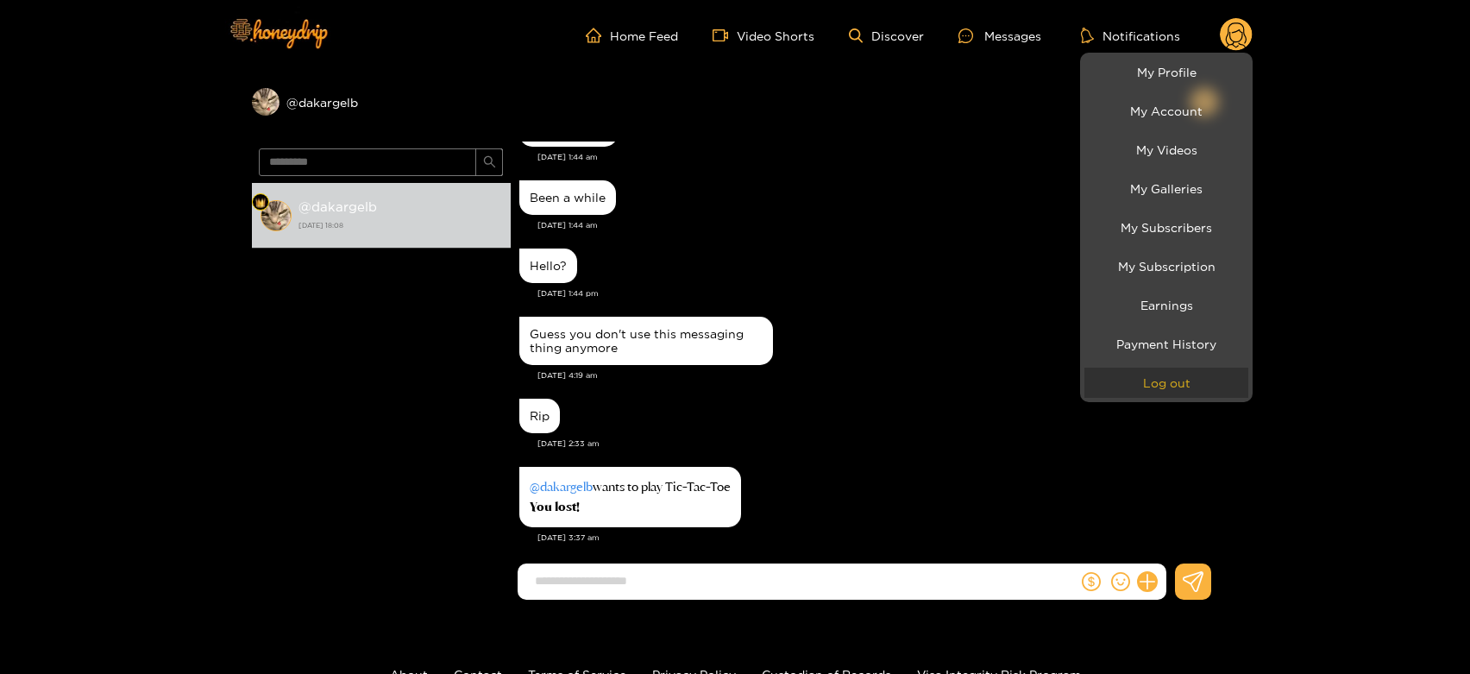
click at [1175, 391] on button "Log out" at bounding box center [1166, 382] width 164 height 30
